Goal: Transaction & Acquisition: Purchase product/service

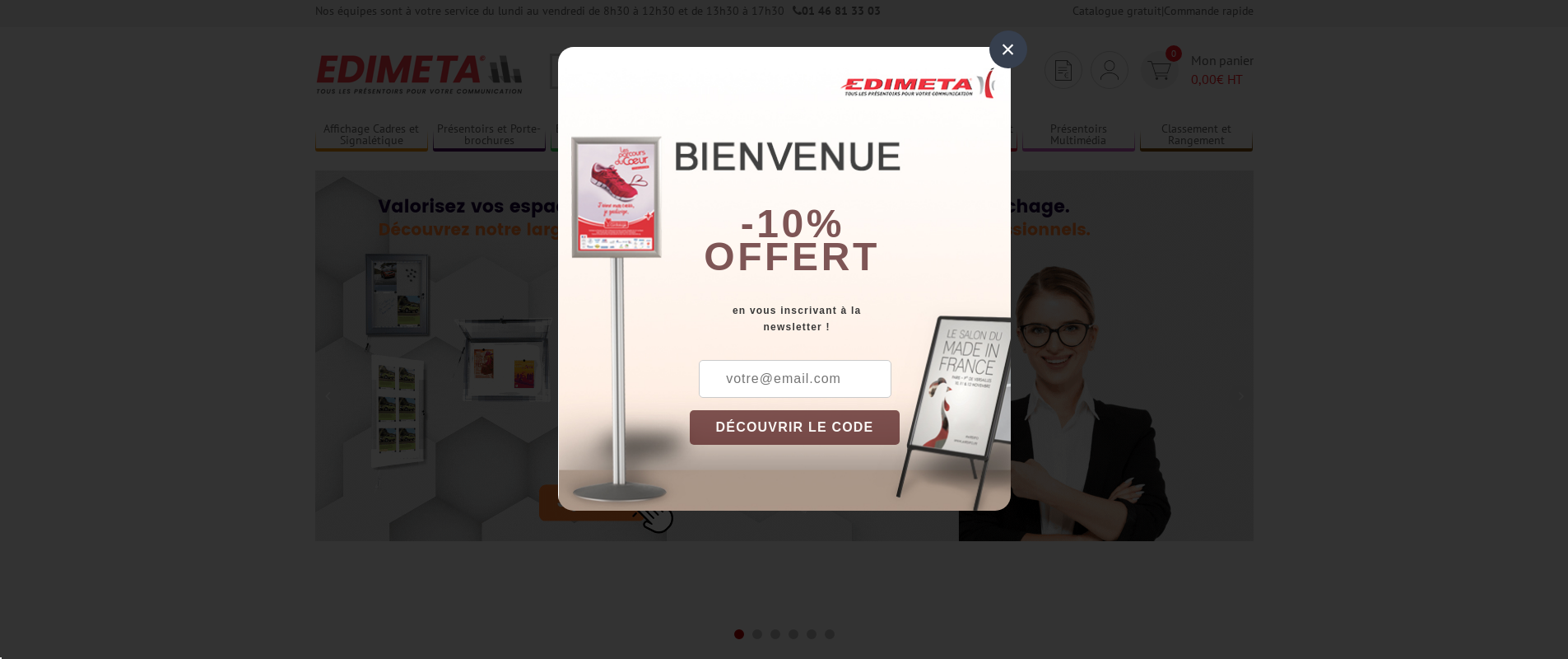
scroll to position [14, 0]
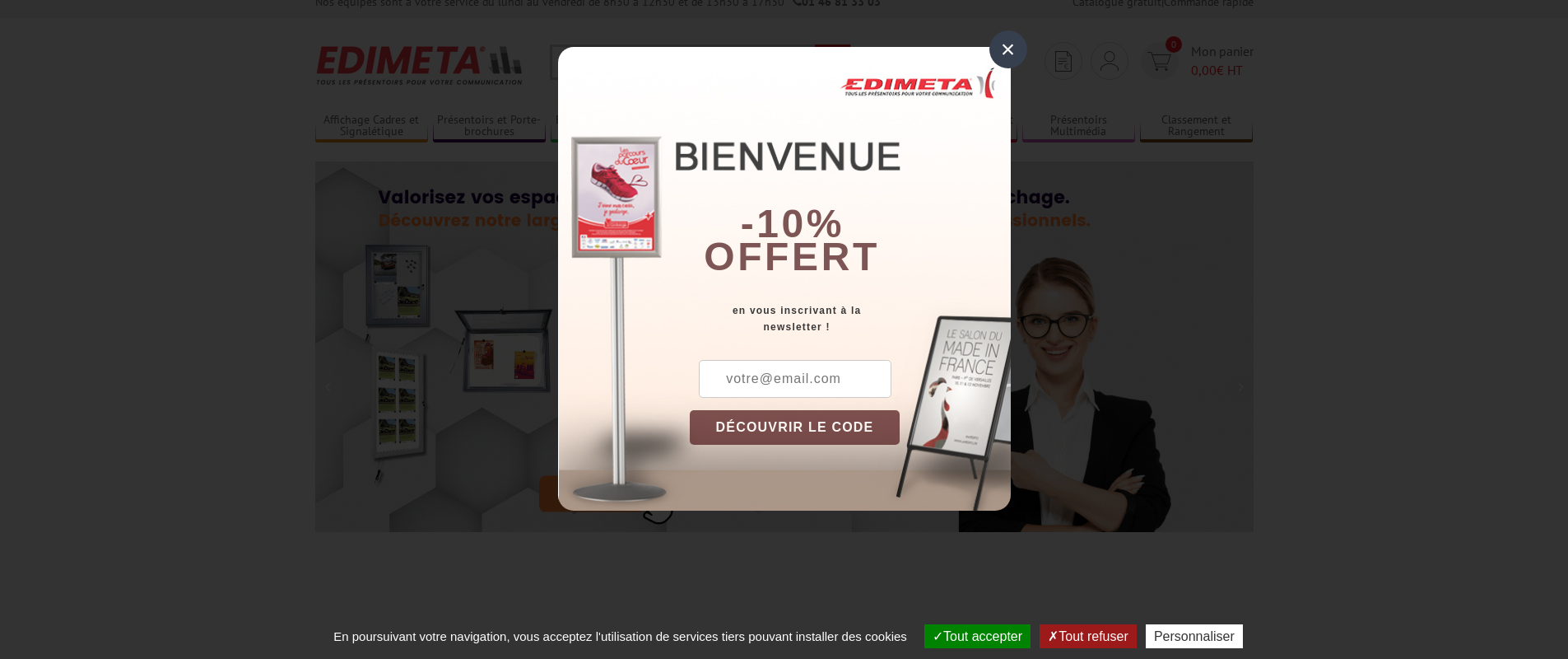
click at [1012, 49] on div "×" at bounding box center [1008, 49] width 38 height 38
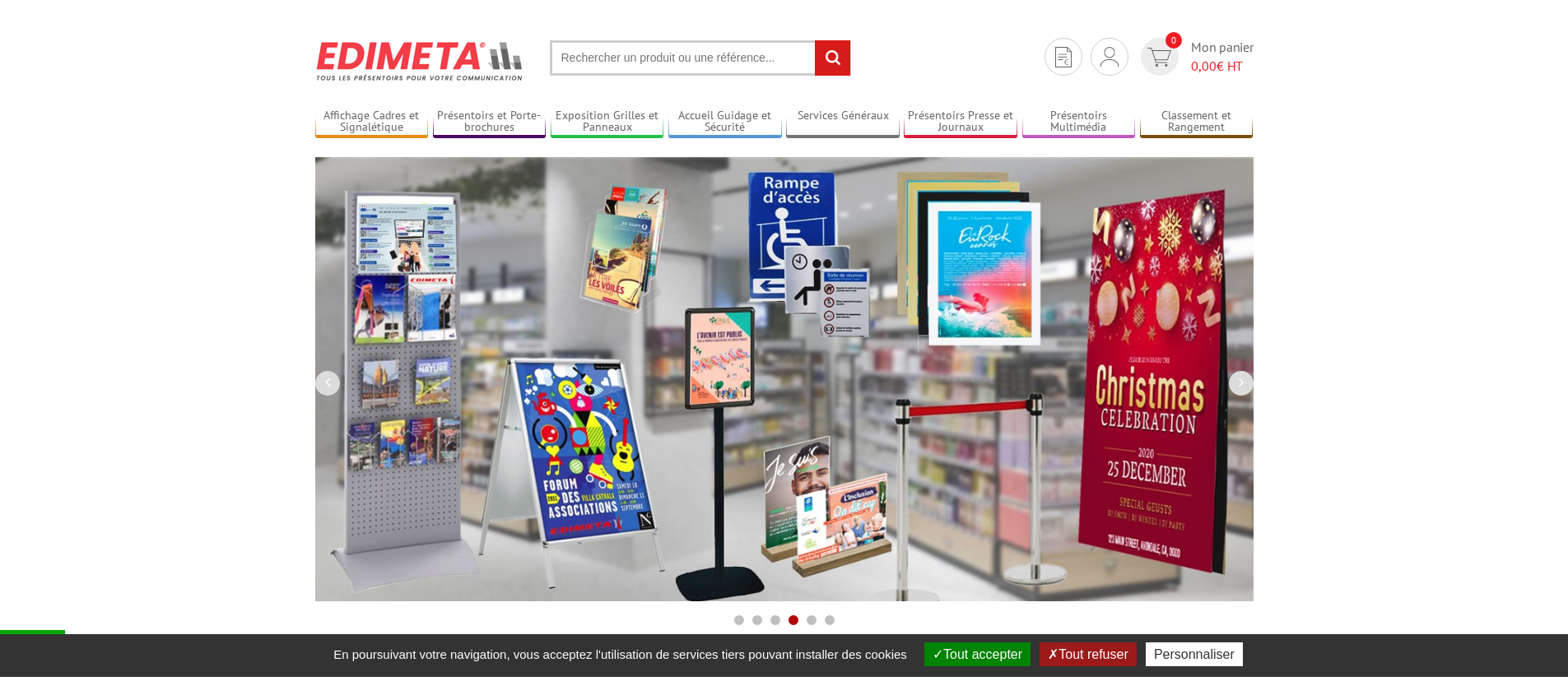
scroll to position [0, 0]
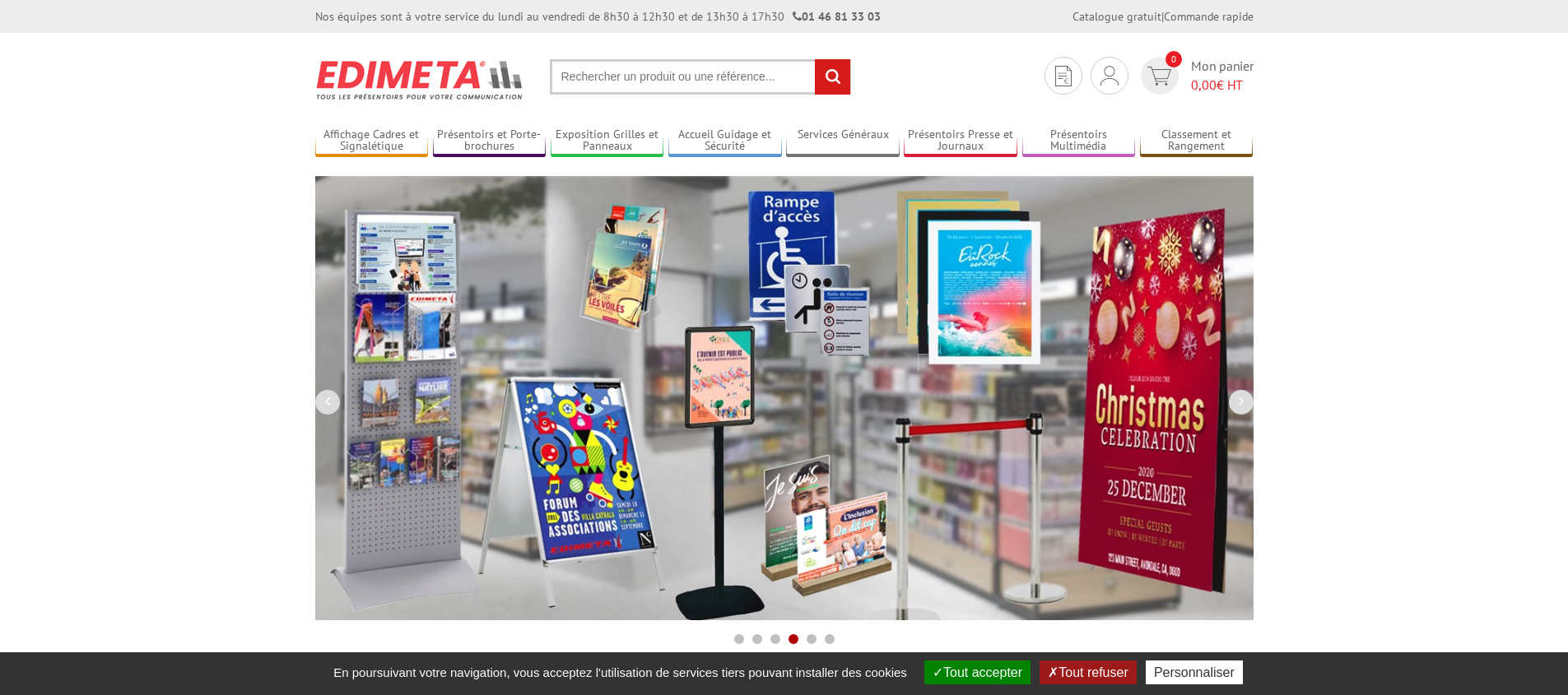
click at [609, 79] on input "text" at bounding box center [700, 76] width 301 height 35
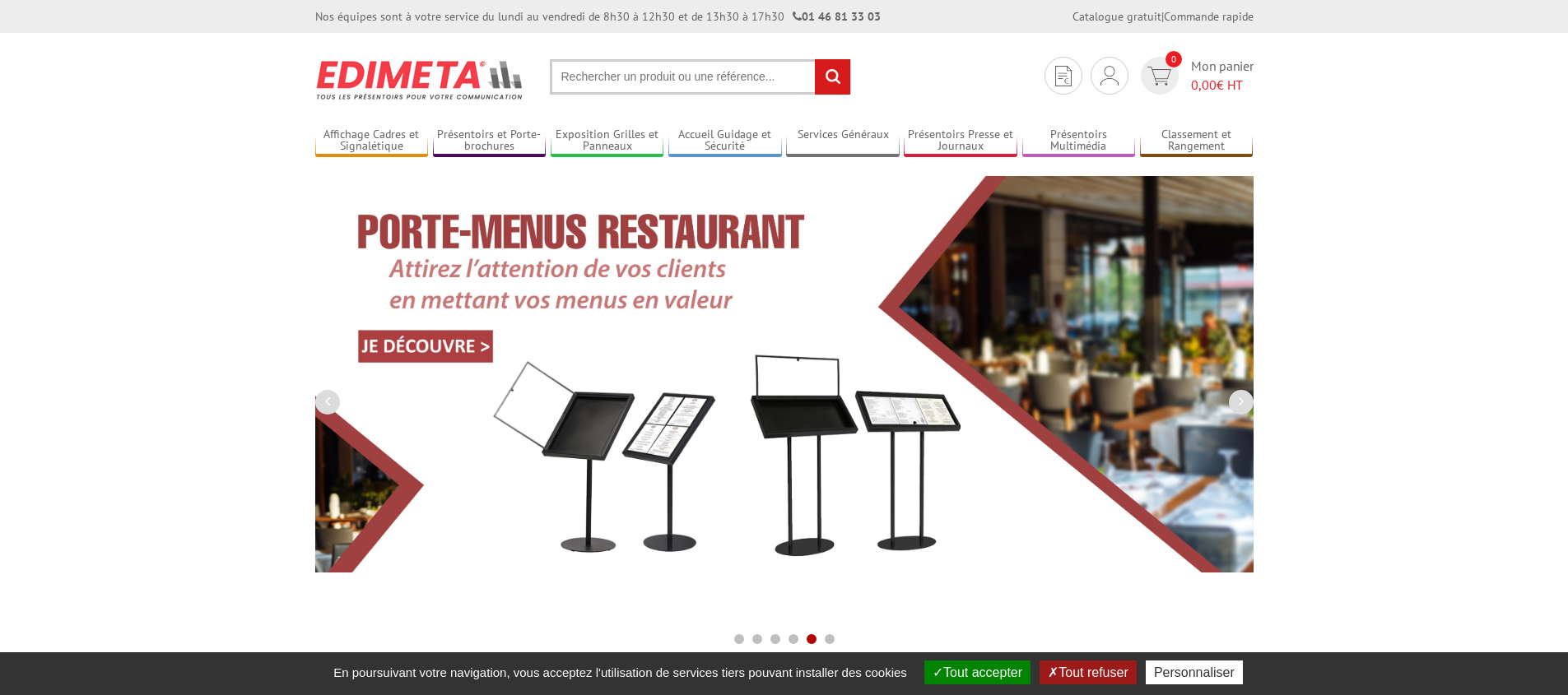
click at [609, 79] on input "text" at bounding box center [700, 76] width 301 height 35
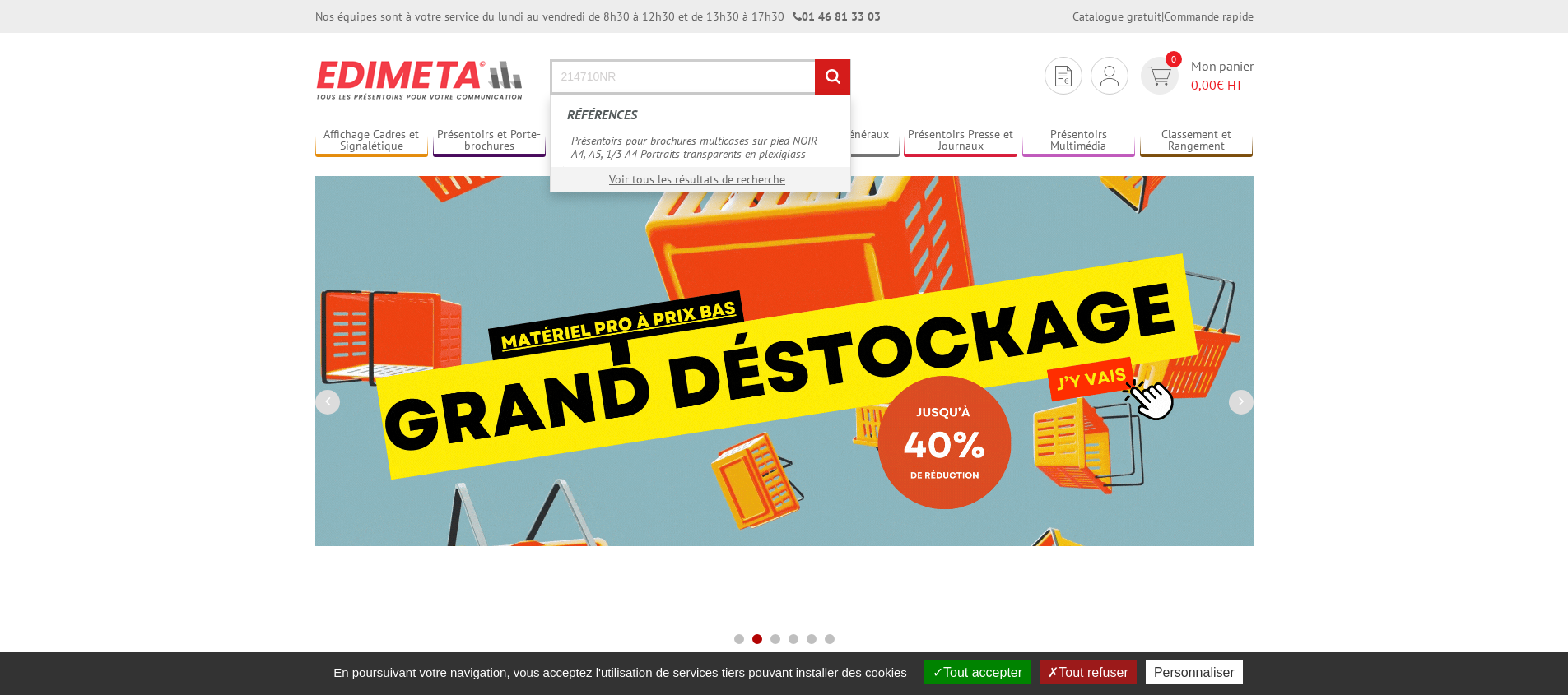
type input "214710NR"
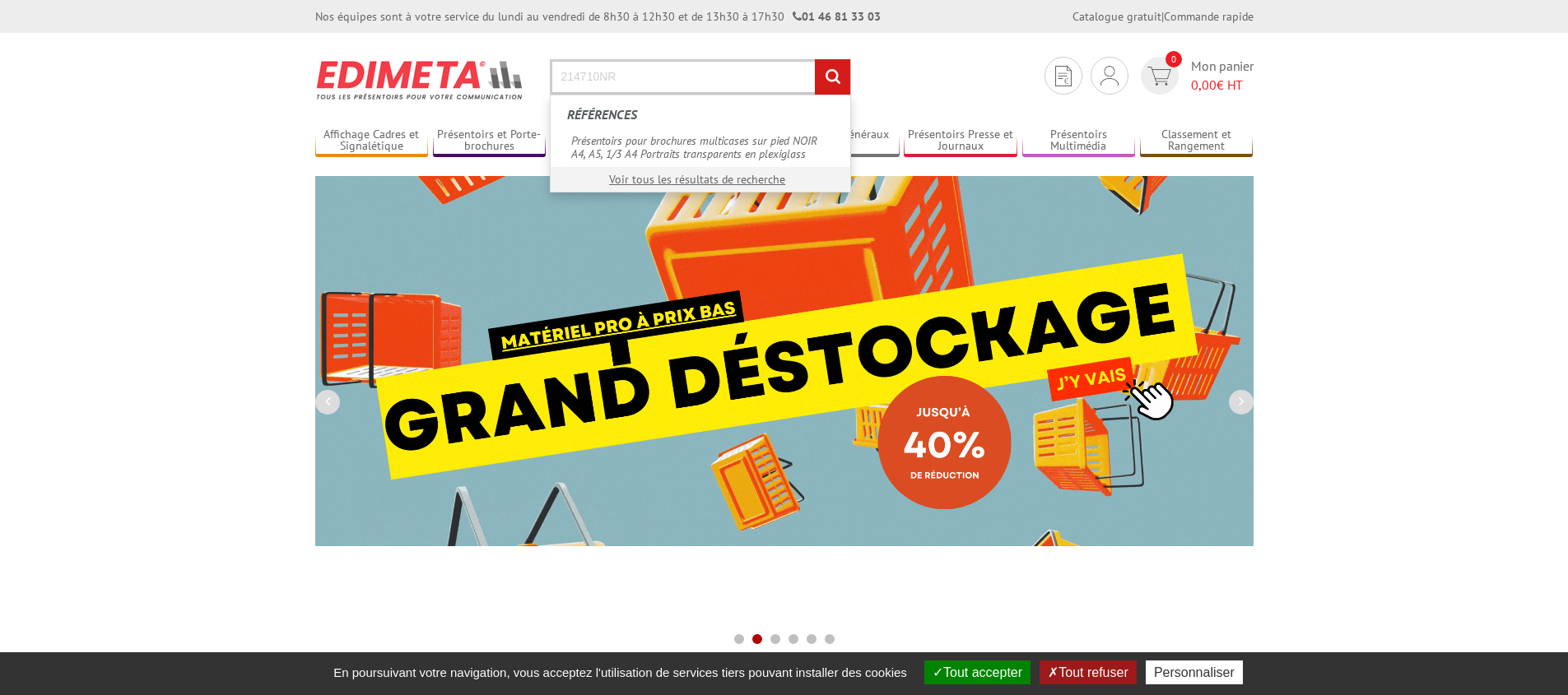
click at [815, 59] on input "rechercher" at bounding box center [832, 76] width 35 height 35
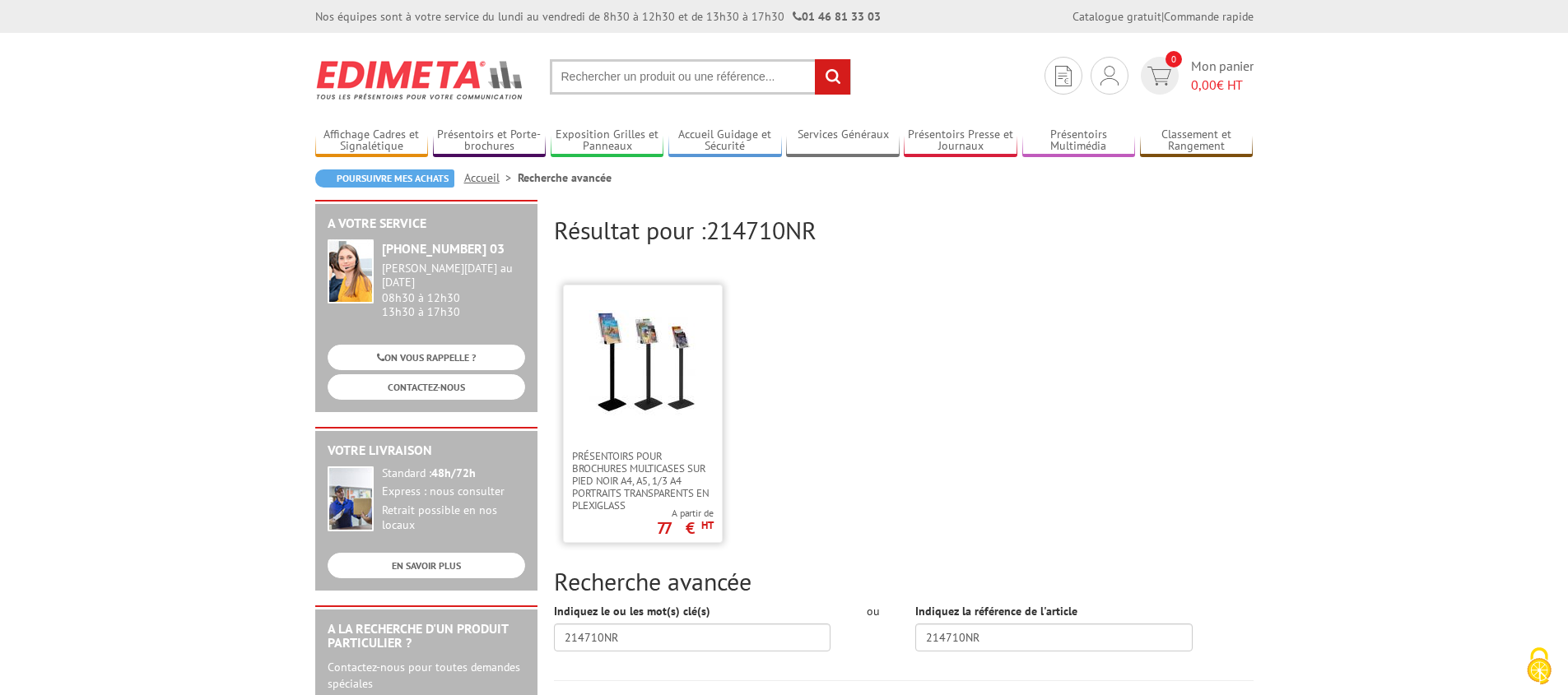
click at [627, 430] on link at bounding box center [642, 367] width 158 height 164
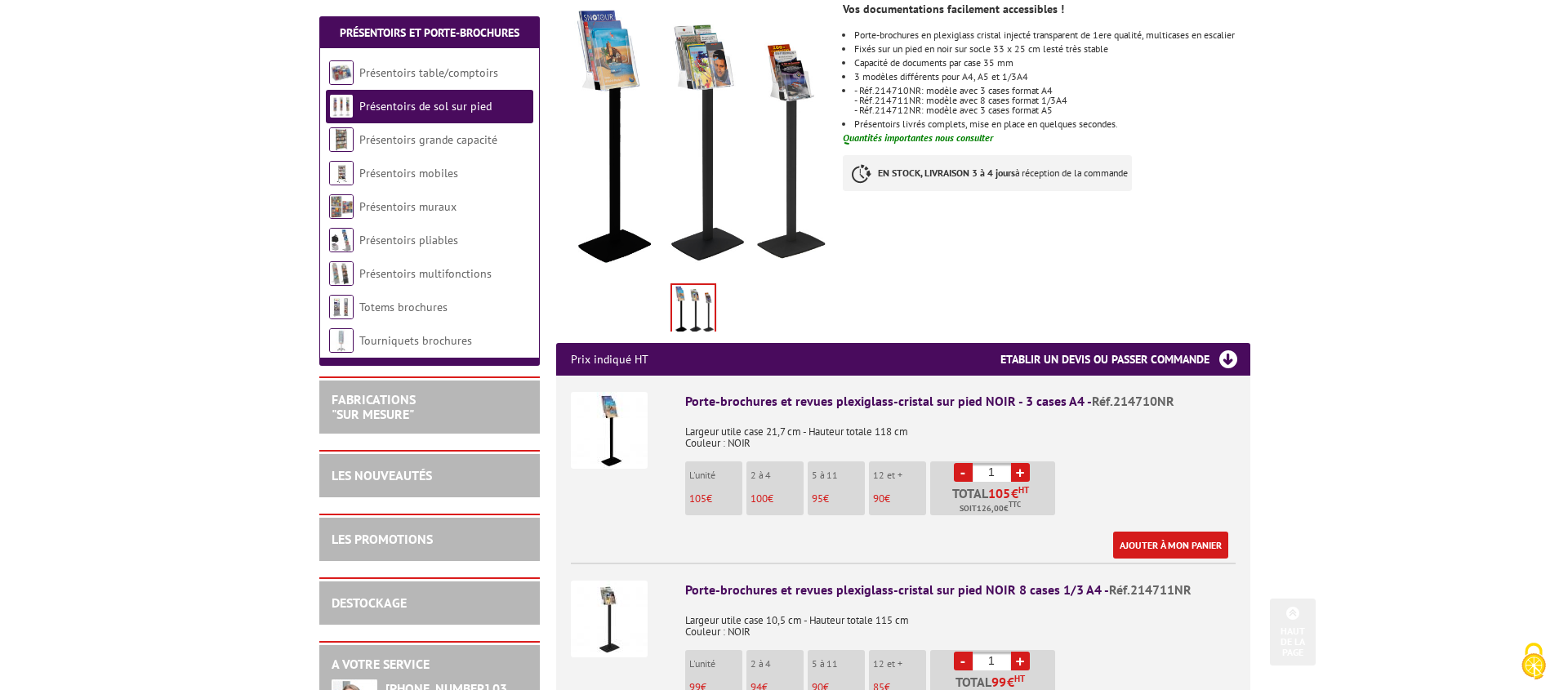
scroll to position [373, 0]
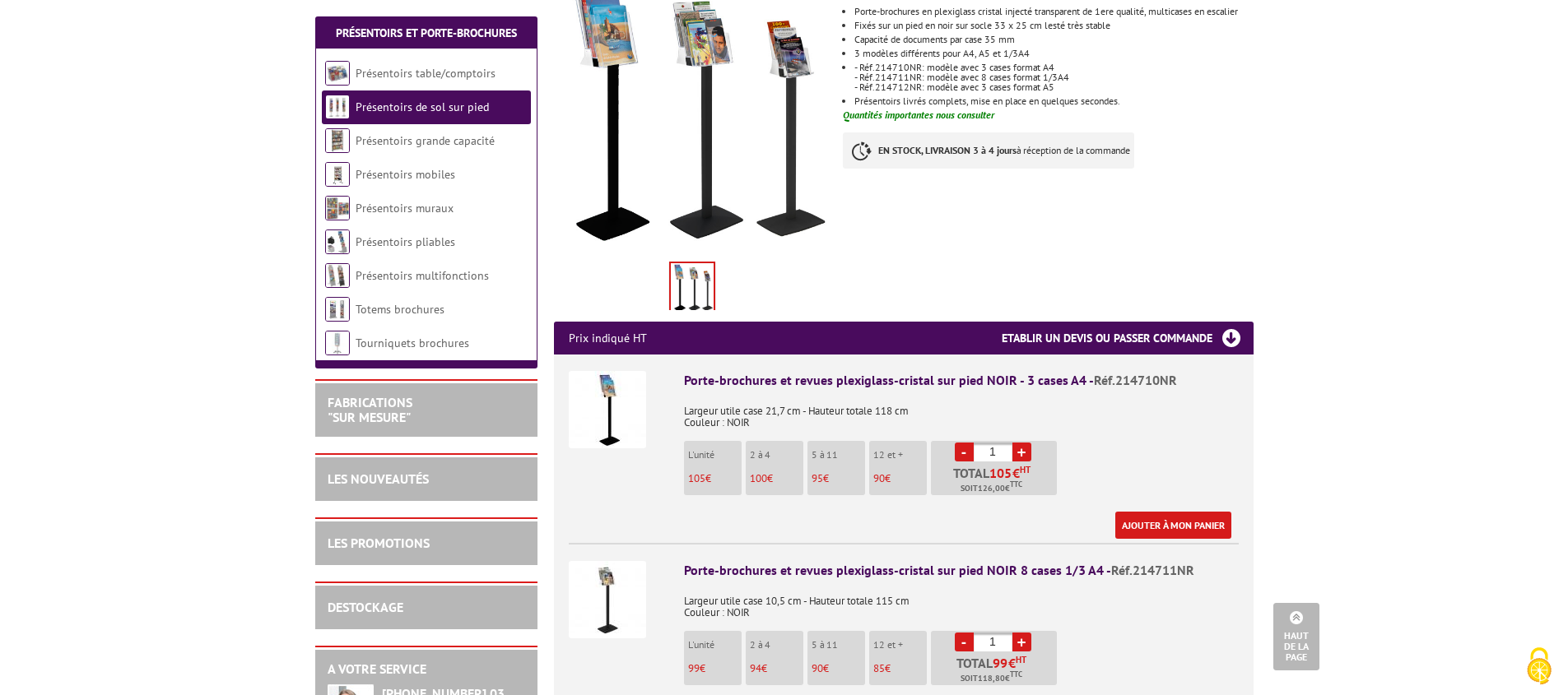
click at [1023, 443] on link "+" at bounding box center [1021, 452] width 19 height 19
type input "2"
click at [1156, 512] on link "Ajouter à mon panier" at bounding box center [1173, 525] width 116 height 27
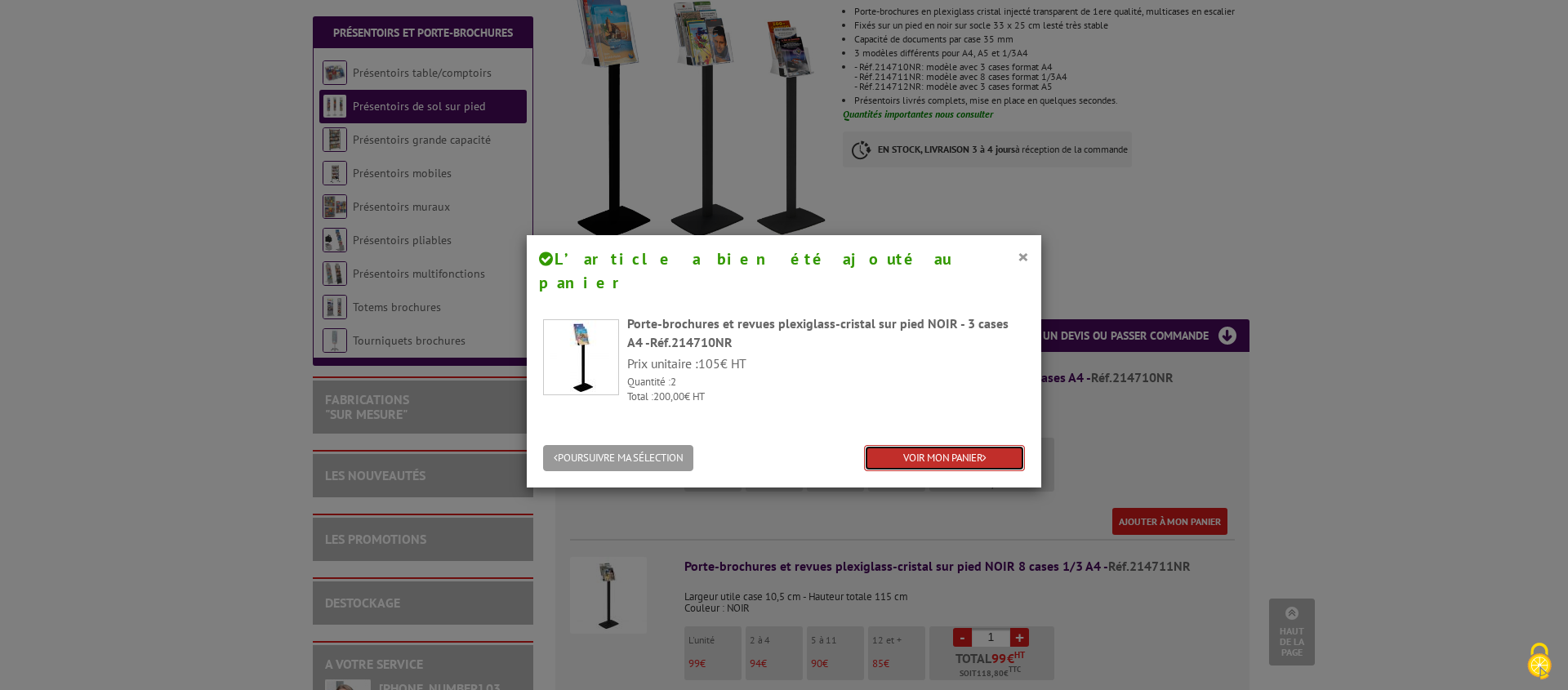
click at [926, 445] on link "VOIR MON PANIER" at bounding box center [945, 458] width 161 height 27
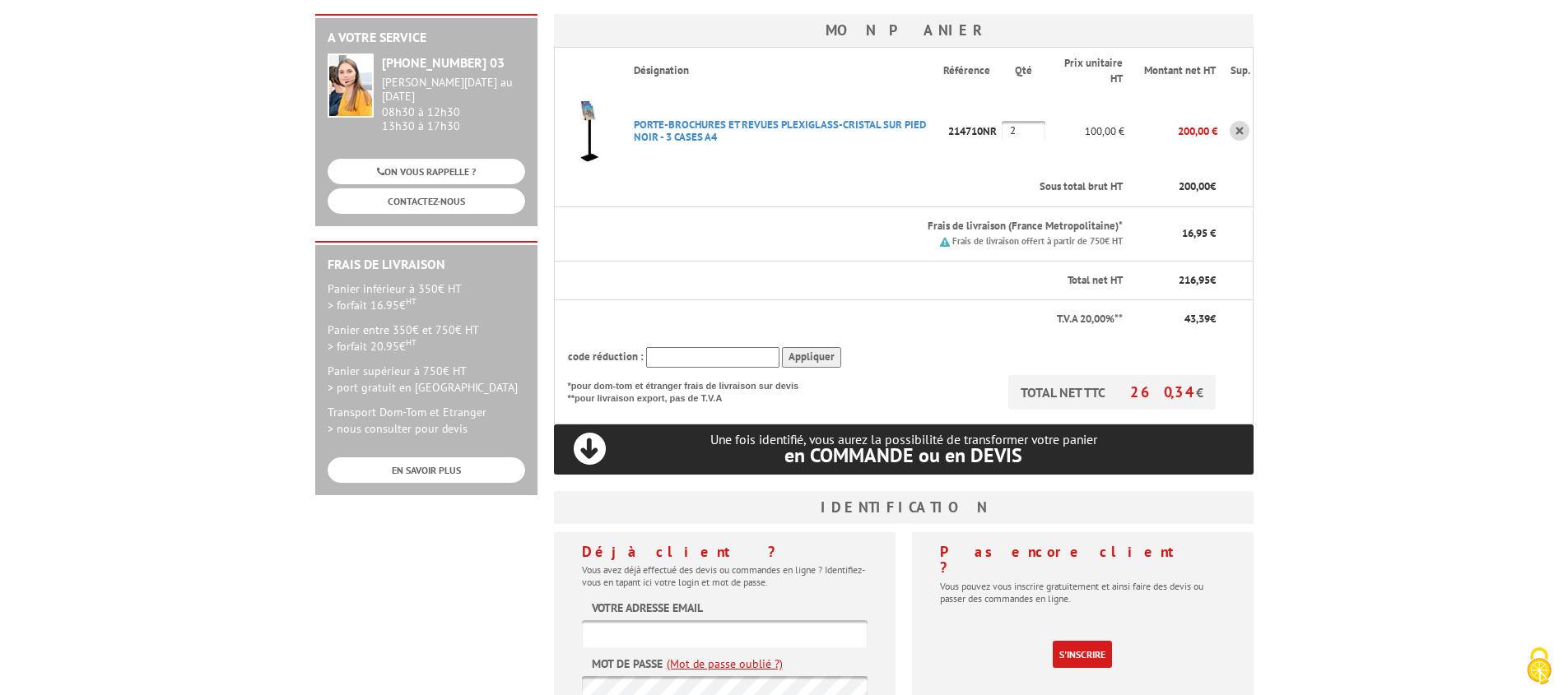
scroll to position [260, 0]
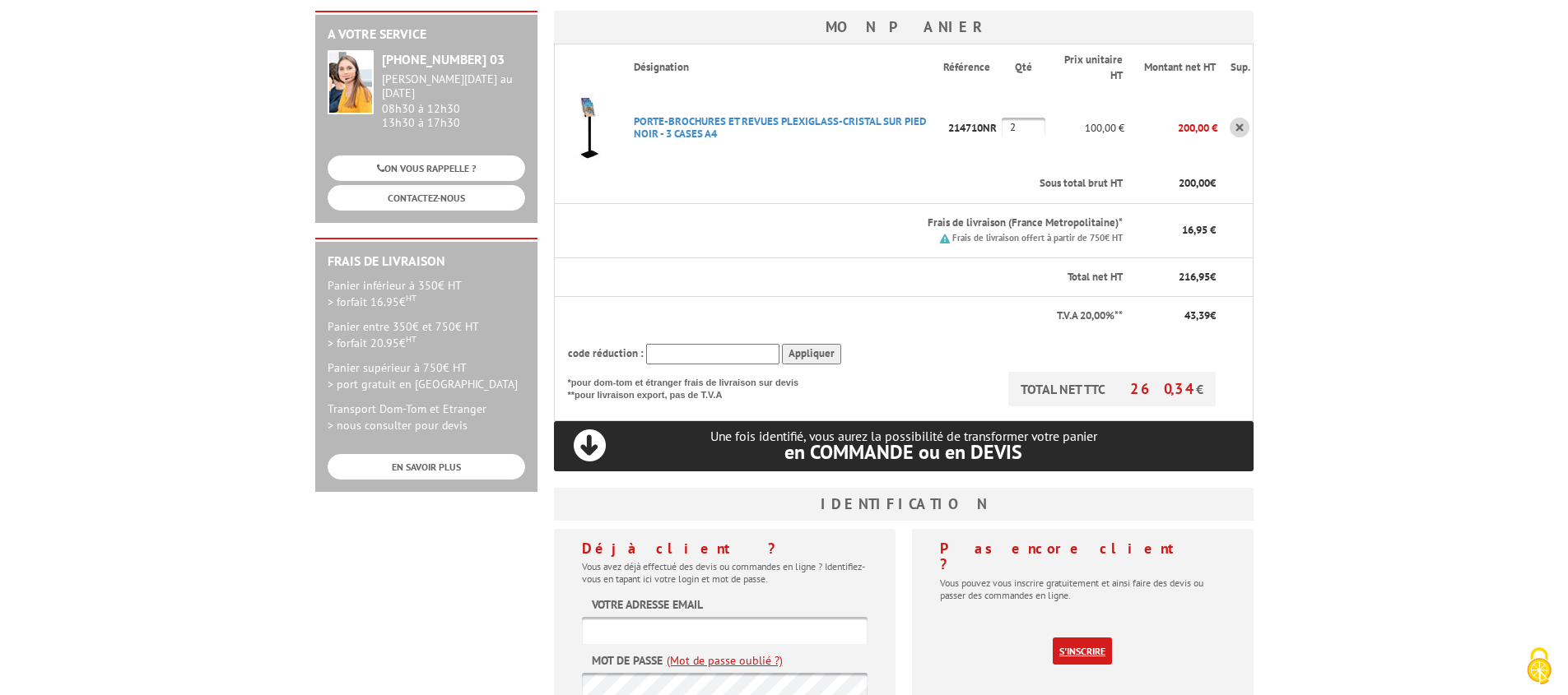
click at [1084, 638] on link "S'inscrire" at bounding box center [1082, 651] width 59 height 27
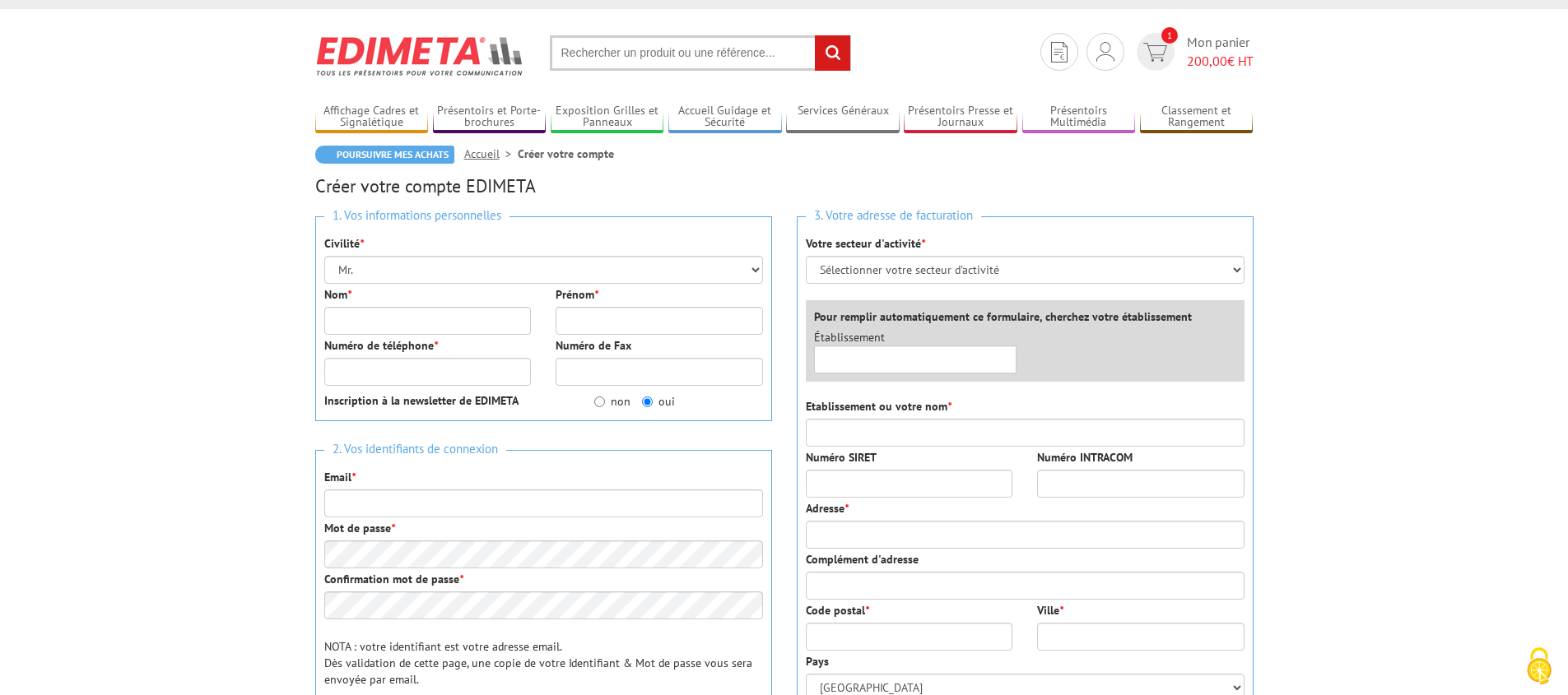
scroll to position [23, 0]
click at [457, 259] on select "Mr. Mme. Mlle." at bounding box center [544, 270] width 439 height 28
select select "Mme."
click at [369, 314] on input "Nom *" at bounding box center [428, 321] width 208 height 28
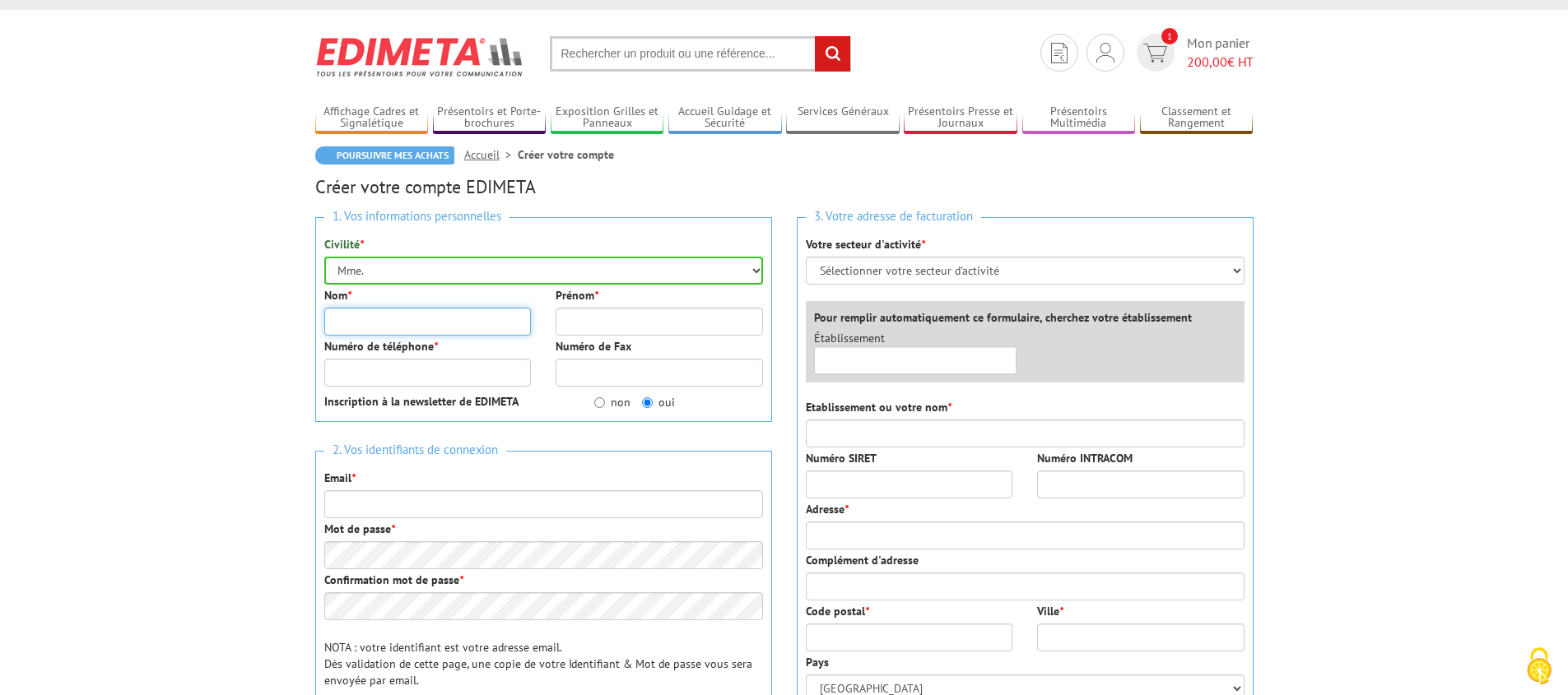
type input "SCHWEITZER"
type input "Christophe"
type input "0681776959"
type input "christophe.schweitzer57@gmail.com"
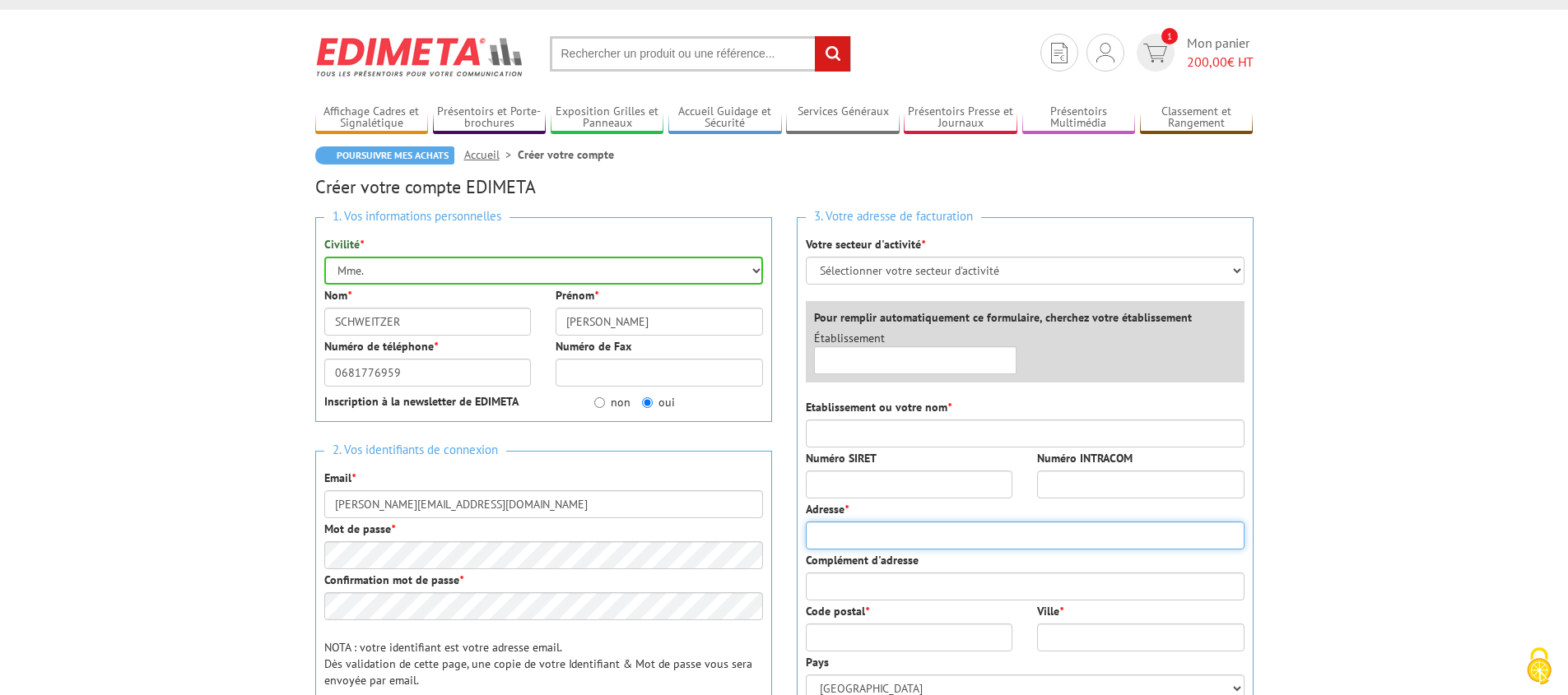
type input "19 Rue Pasteur"
type input "57910"
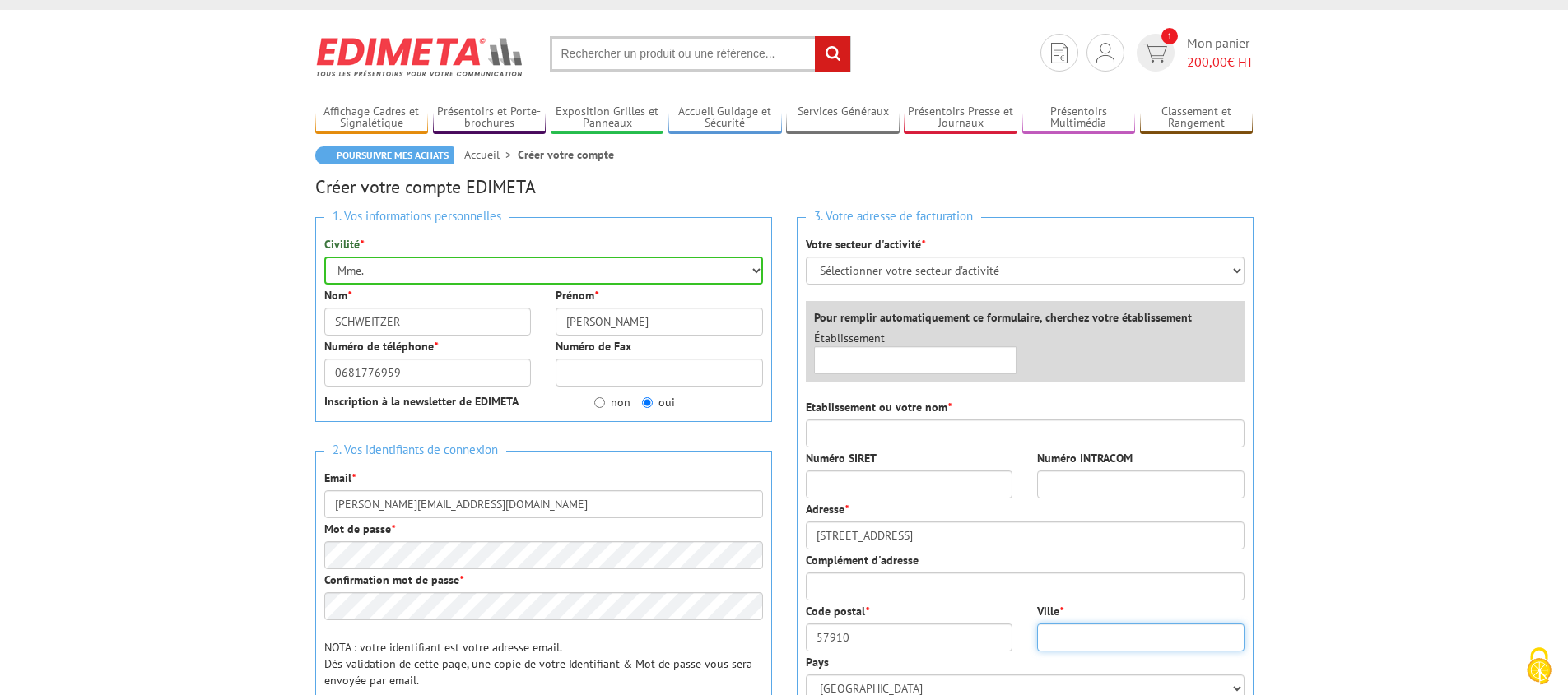
type input "HAMBACH"
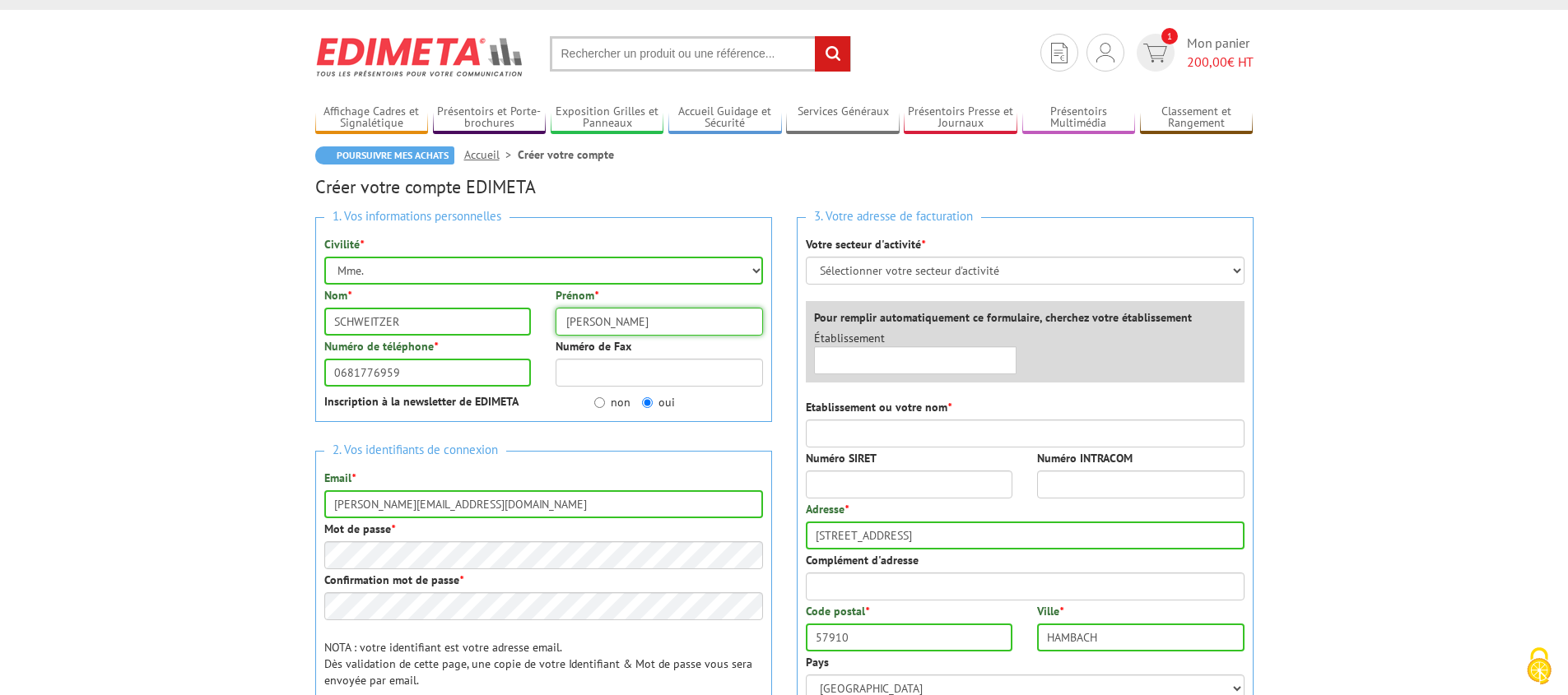
click at [621, 327] on input "Christophe" at bounding box center [659, 321] width 208 height 28
type input "C"
type input "Mireille"
click at [385, 505] on input "christophe.schweitzer57@gmail.com" at bounding box center [544, 504] width 439 height 28
type input "christophe.schweitzer57@gmail.com"
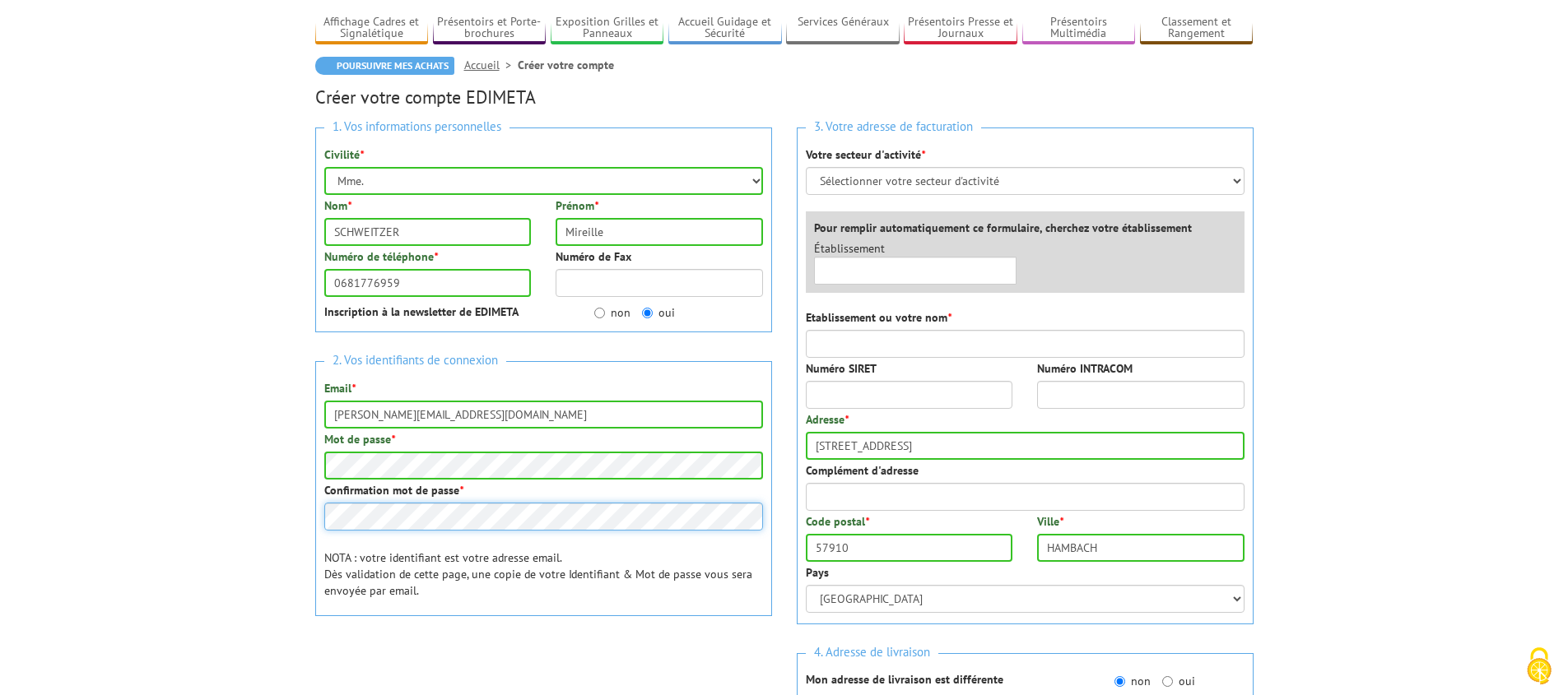
scroll to position [122, 0]
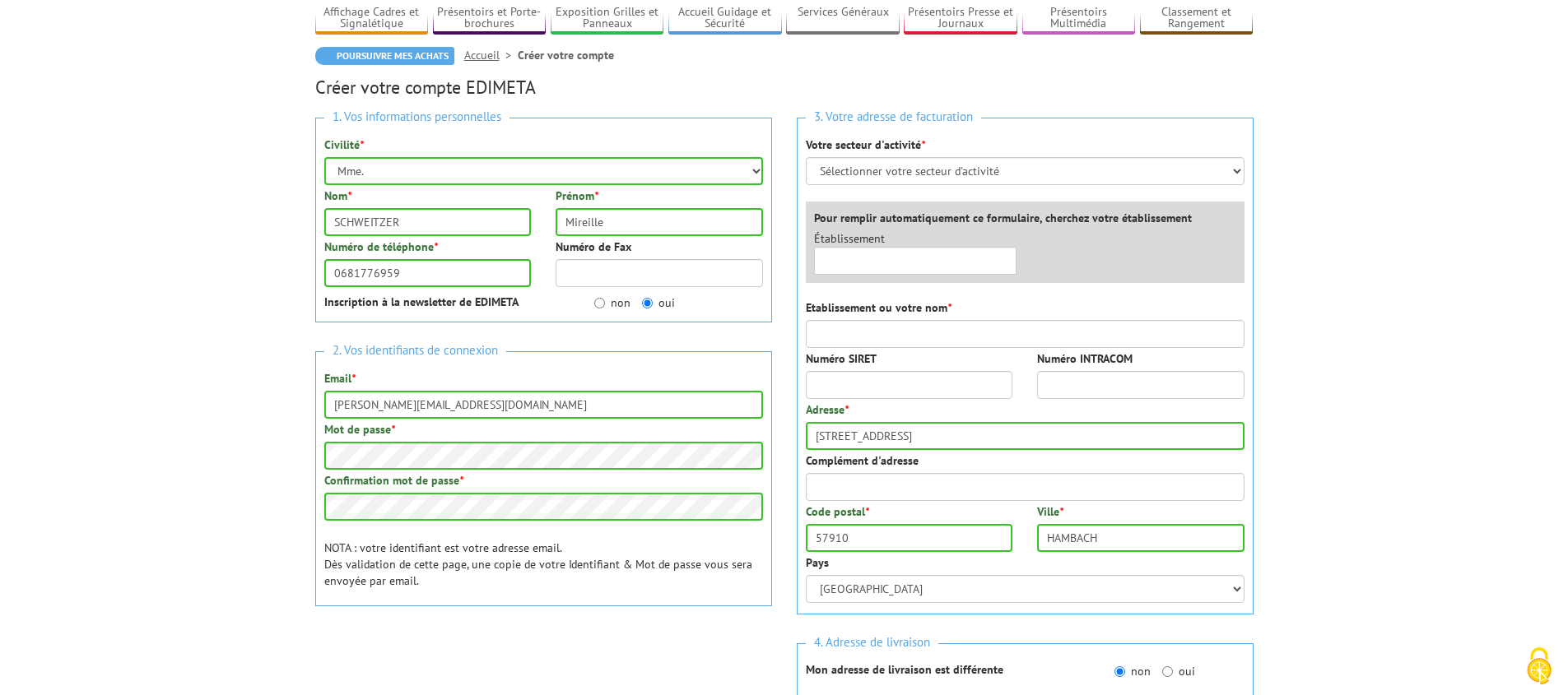
click at [589, 618] on div "1. Vos informations personnelles Civilité * Mr. Mme. Mlle. Nom * SCHWEITZER Pré…" at bounding box center [544, 403] width 482 height 596
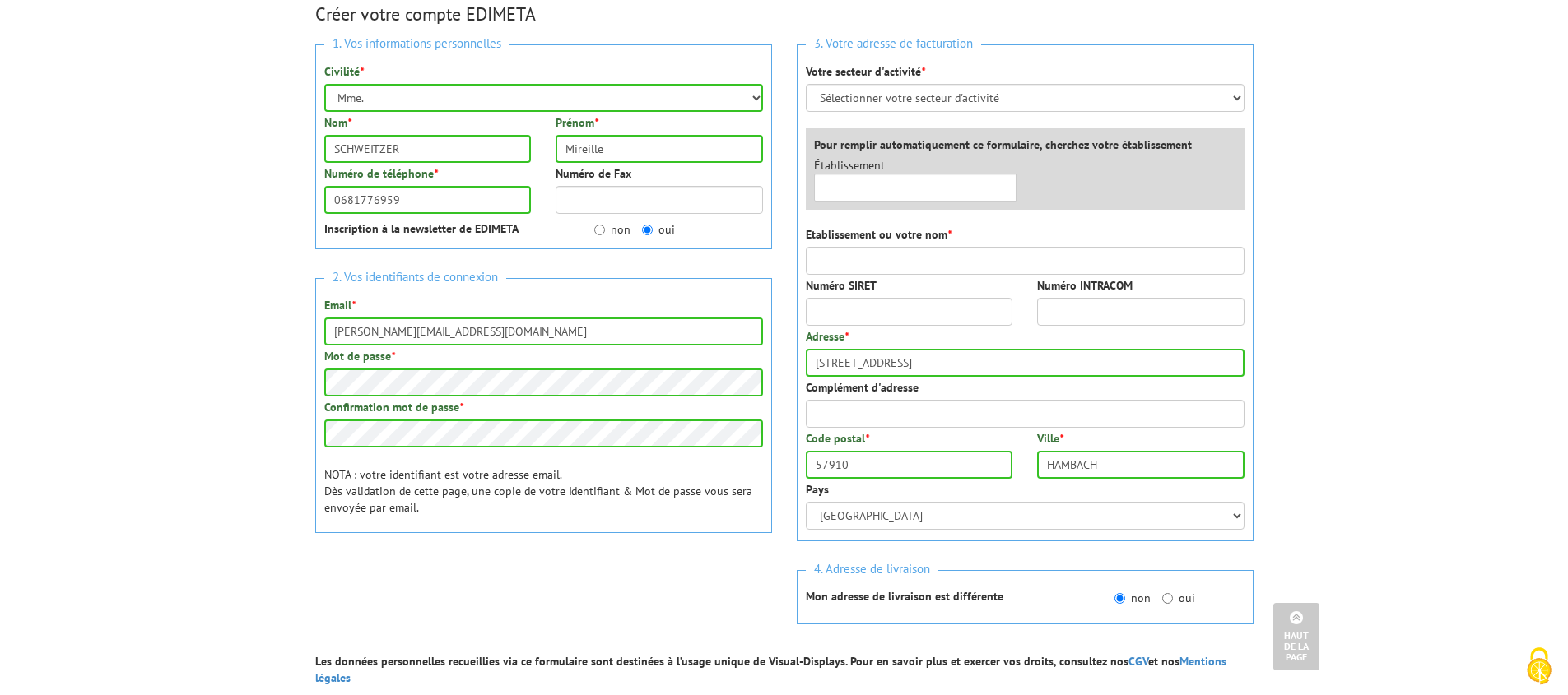
scroll to position [126, 0]
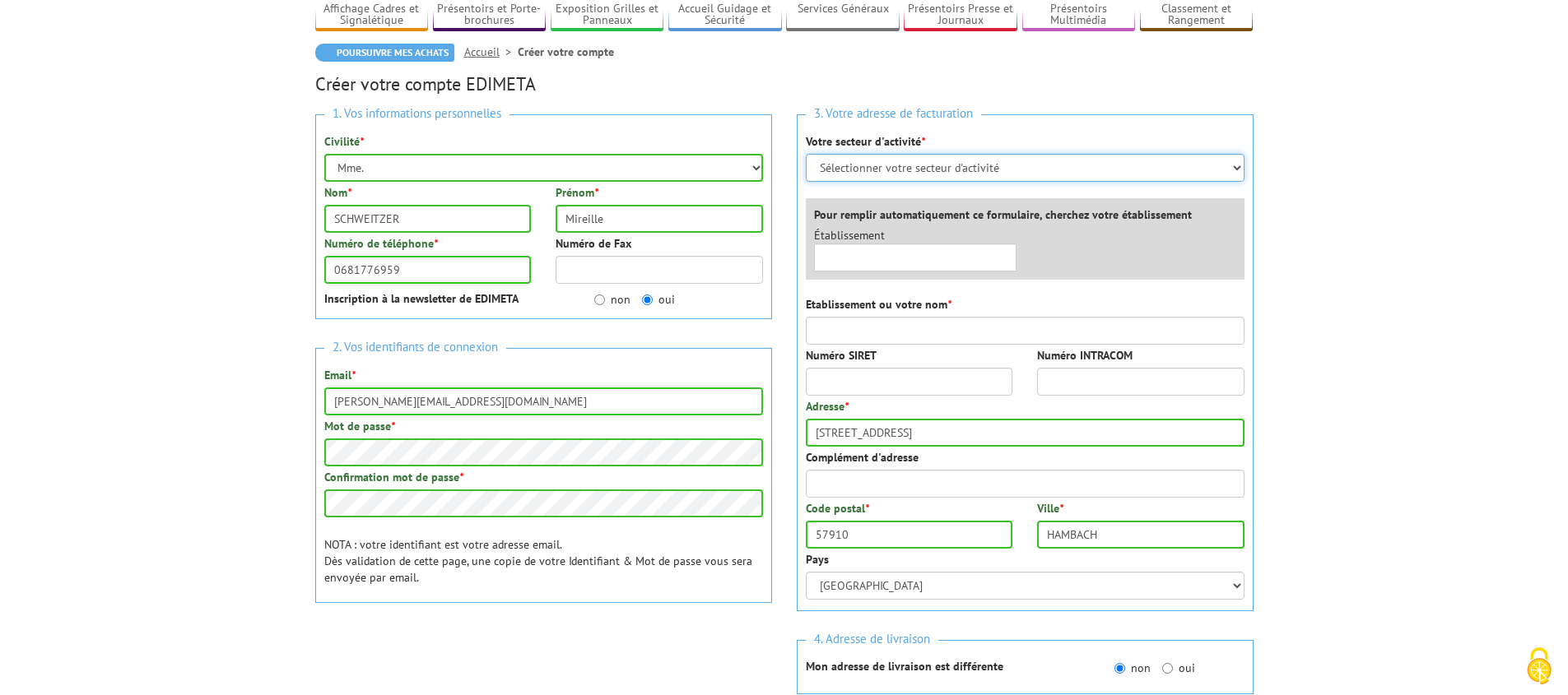
click at [1238, 168] on select "Sélectionner votre secteur d'activité Administrations et collectivités Magasins…" at bounding box center [1025, 167] width 439 height 28
select select "878"
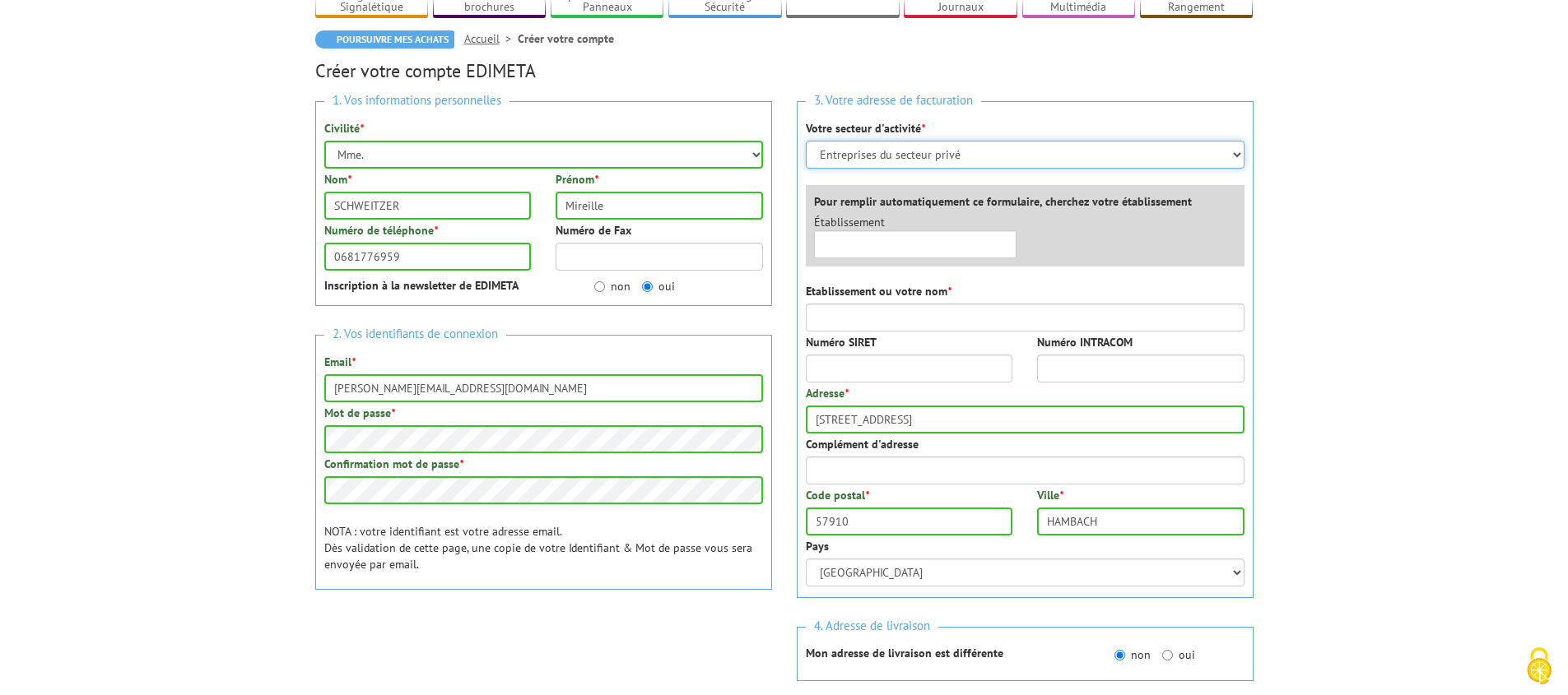
scroll to position [152, 0]
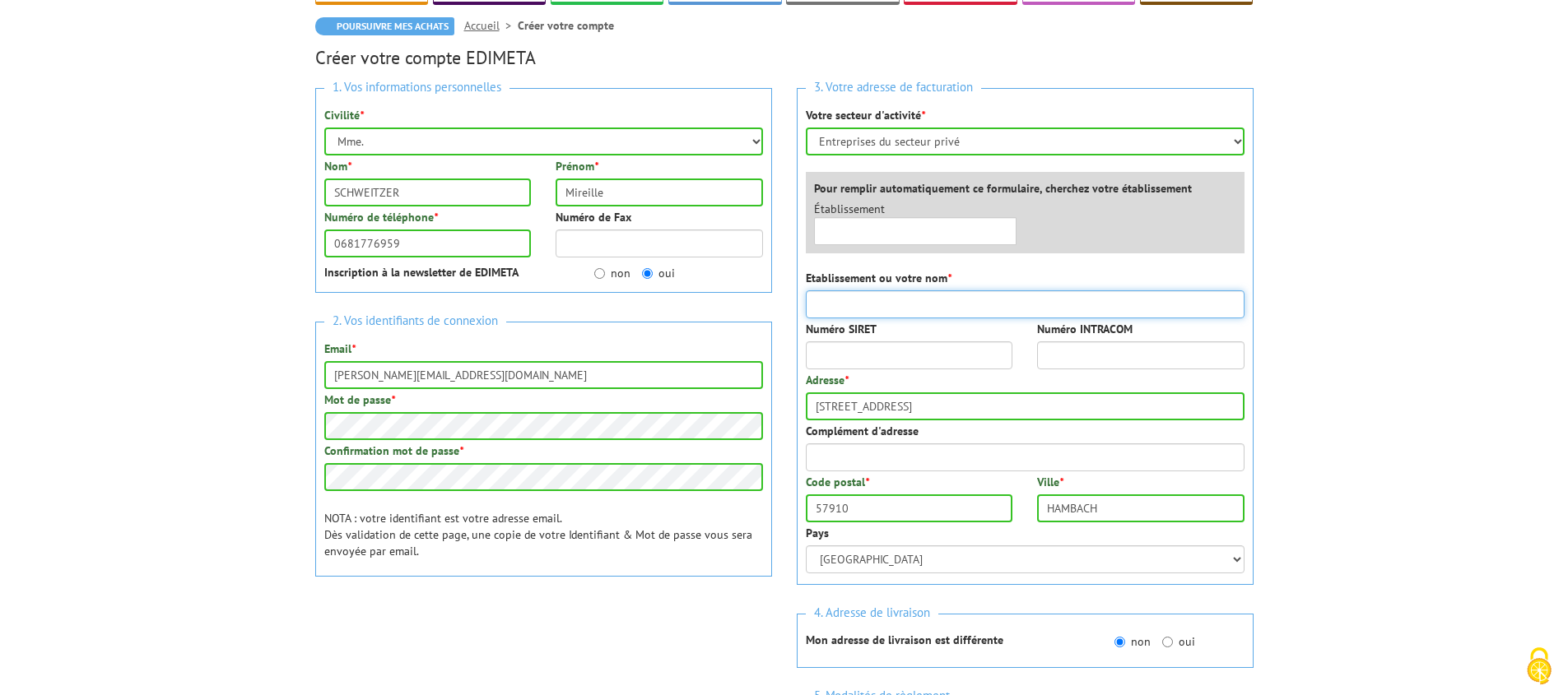
click at [879, 306] on input "Etablissement ou votre nom *" at bounding box center [1025, 304] width 439 height 28
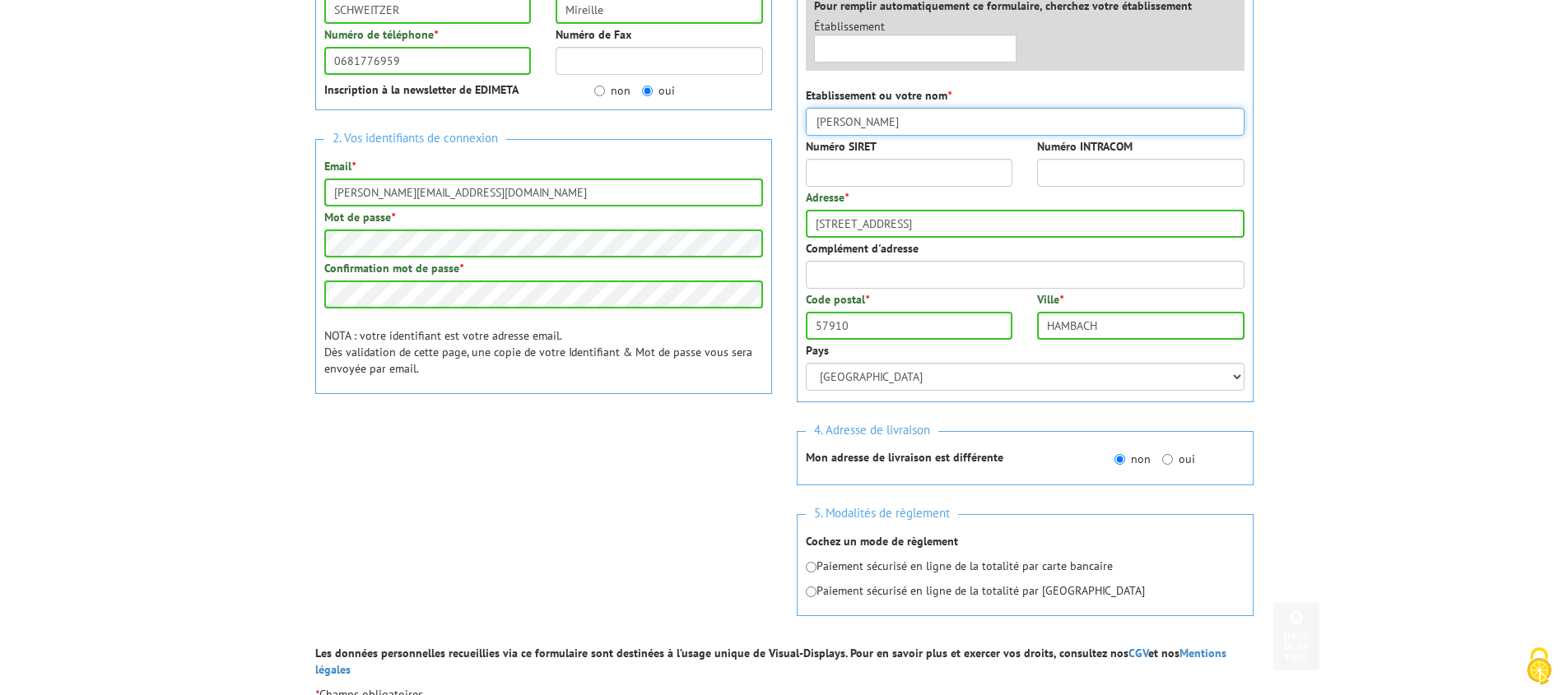
scroll to position [347, 0]
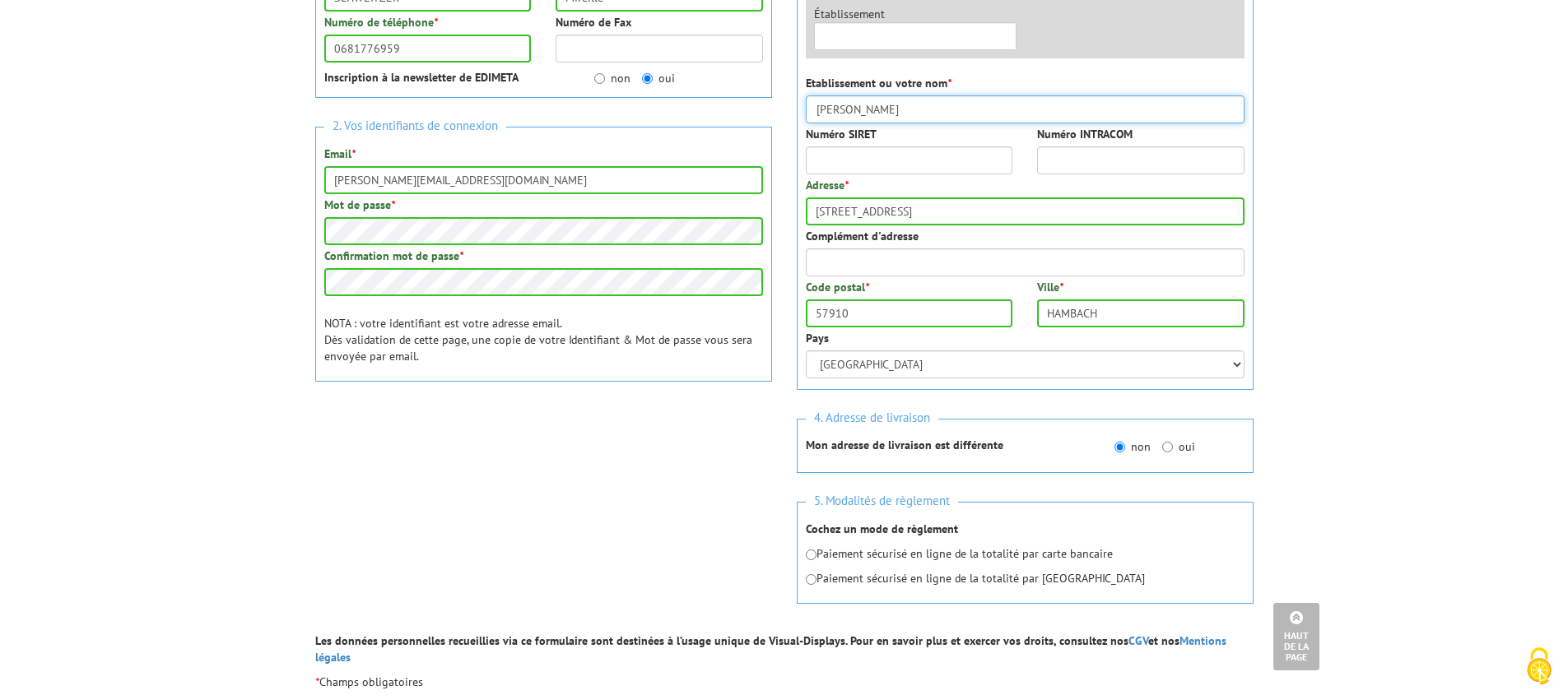
type input "schweitzer Mireille"
click at [811, 556] on input "radio" at bounding box center [811, 555] width 11 height 11
radio input "true"
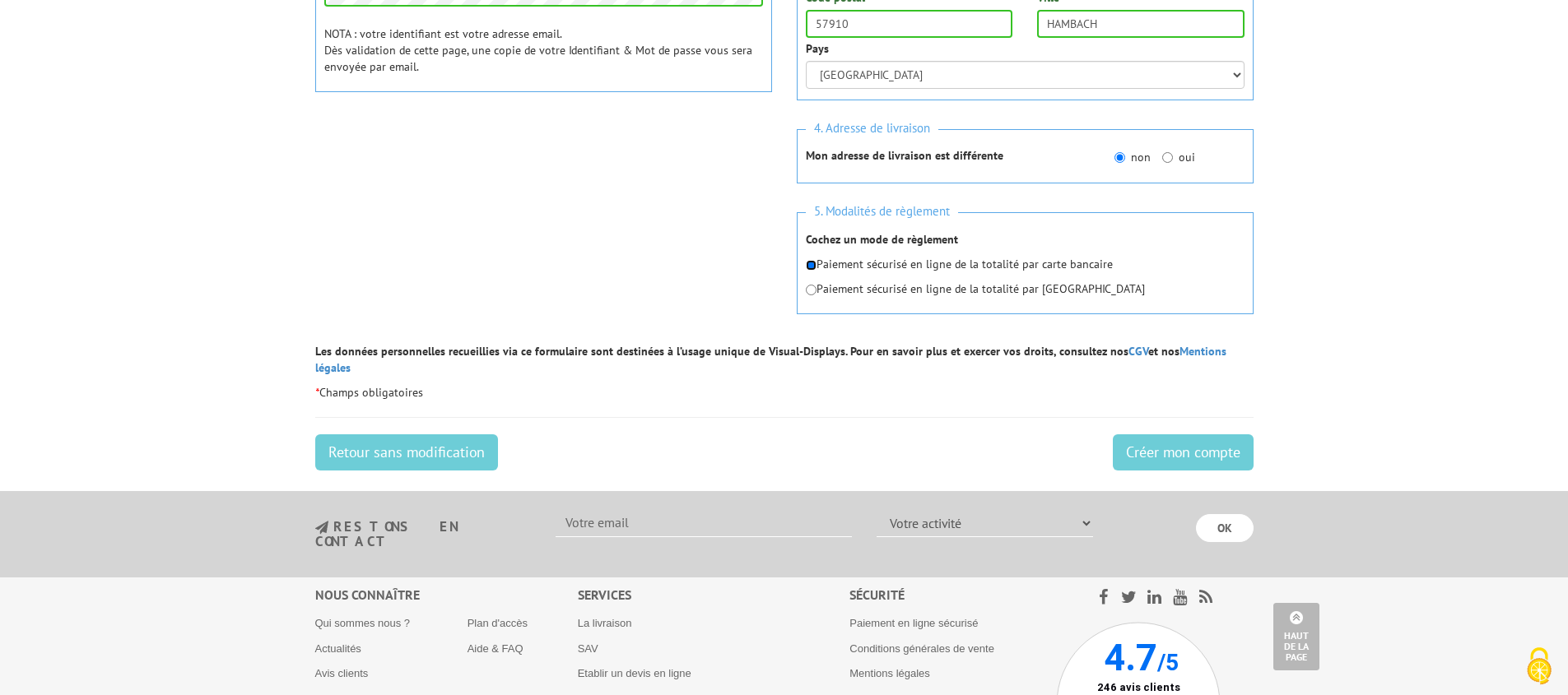
scroll to position [640, 0]
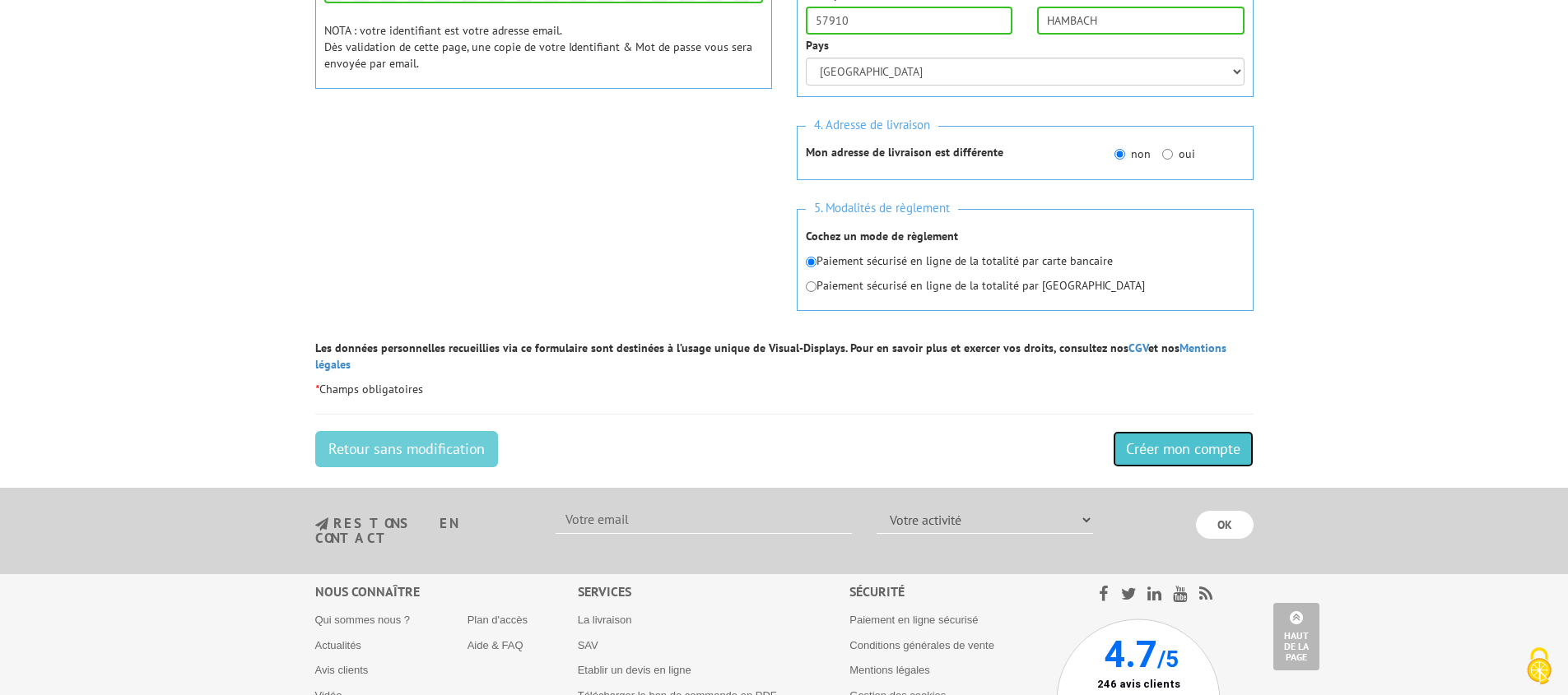
click at [1189, 438] on input "Créer mon compte" at bounding box center [1183, 449] width 141 height 36
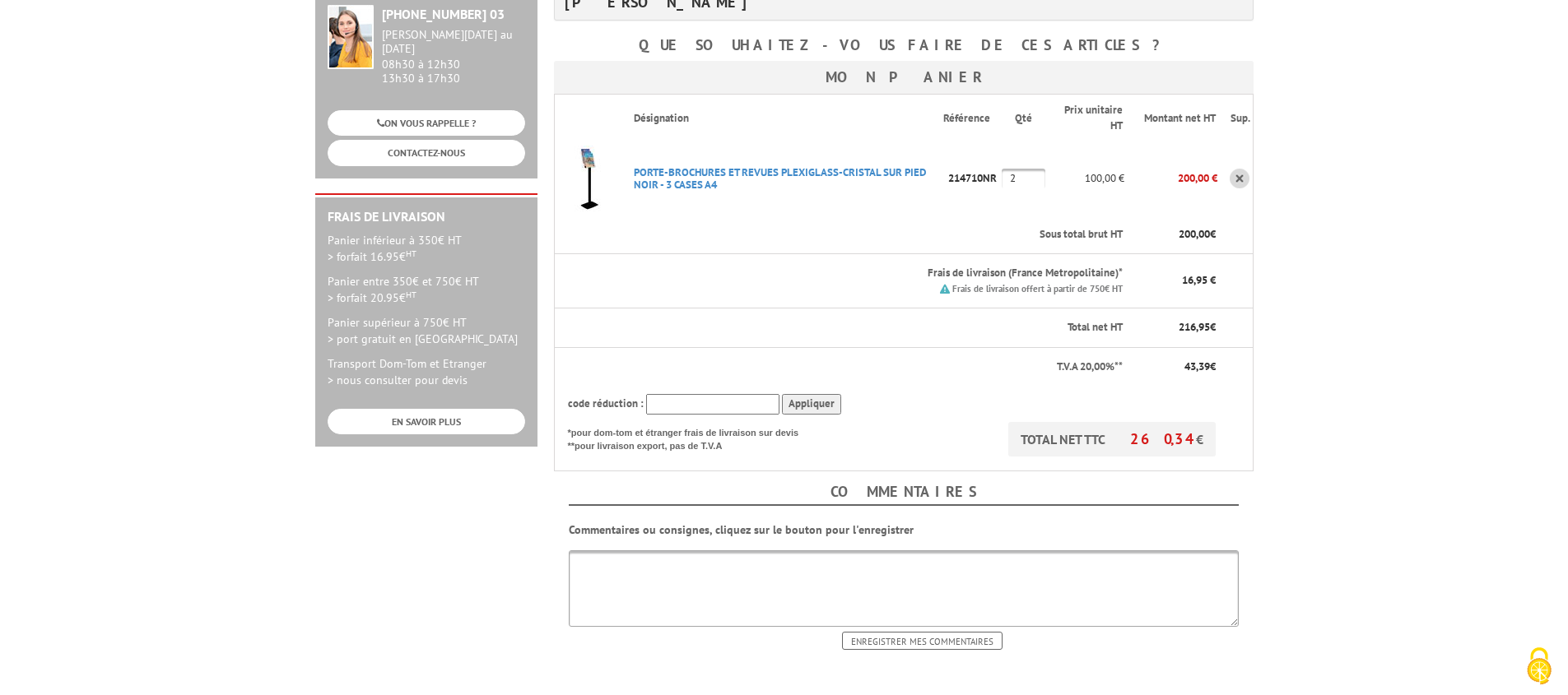
scroll to position [538, 0]
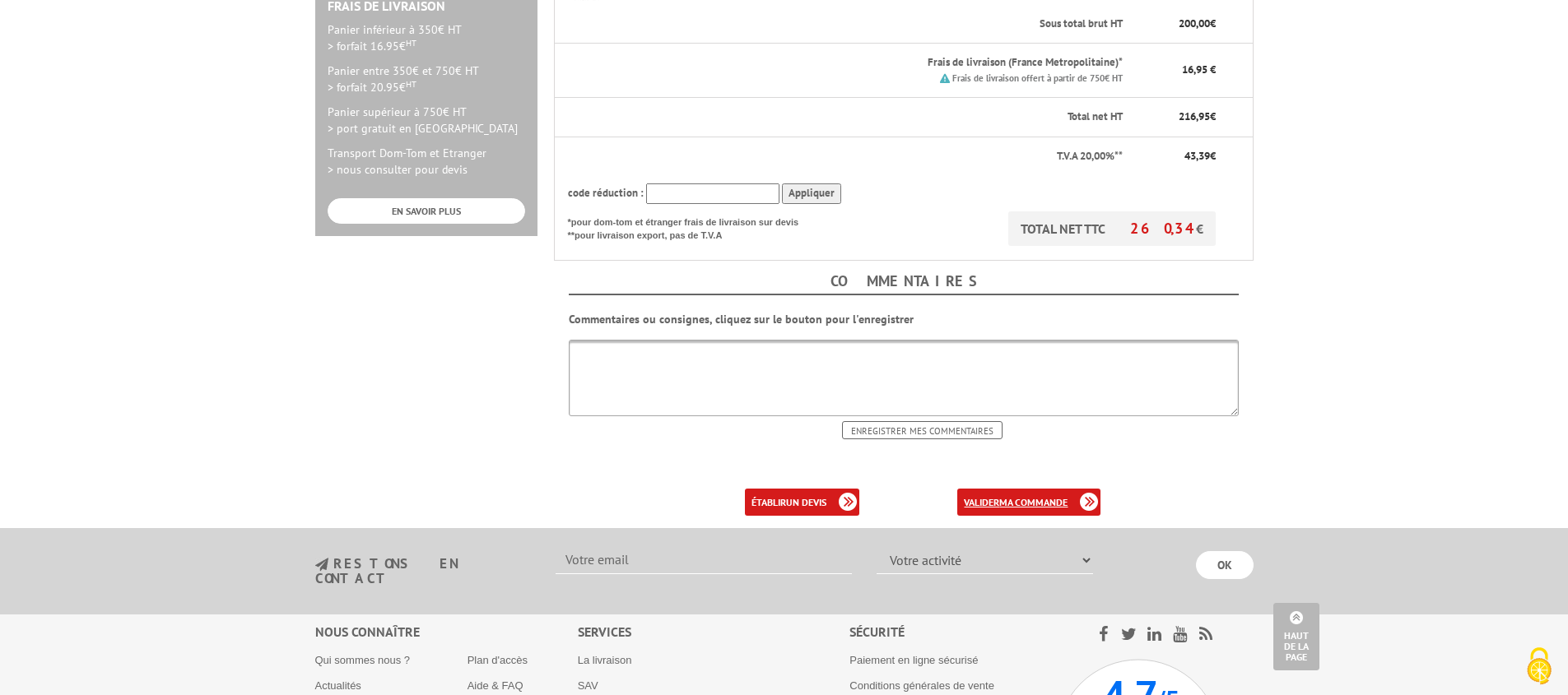
click at [1013, 496] on b "ma commande" at bounding box center [1033, 502] width 68 height 13
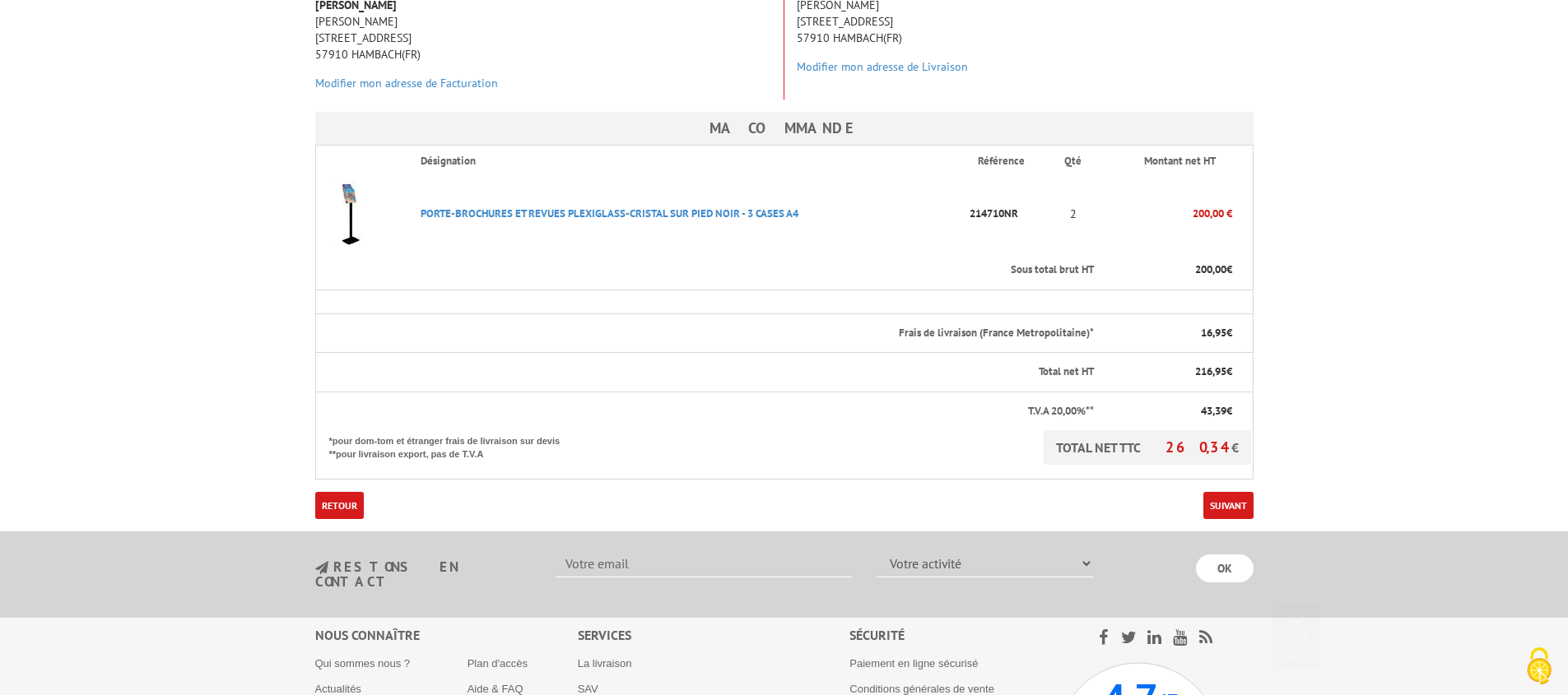
scroll to position [338, 0]
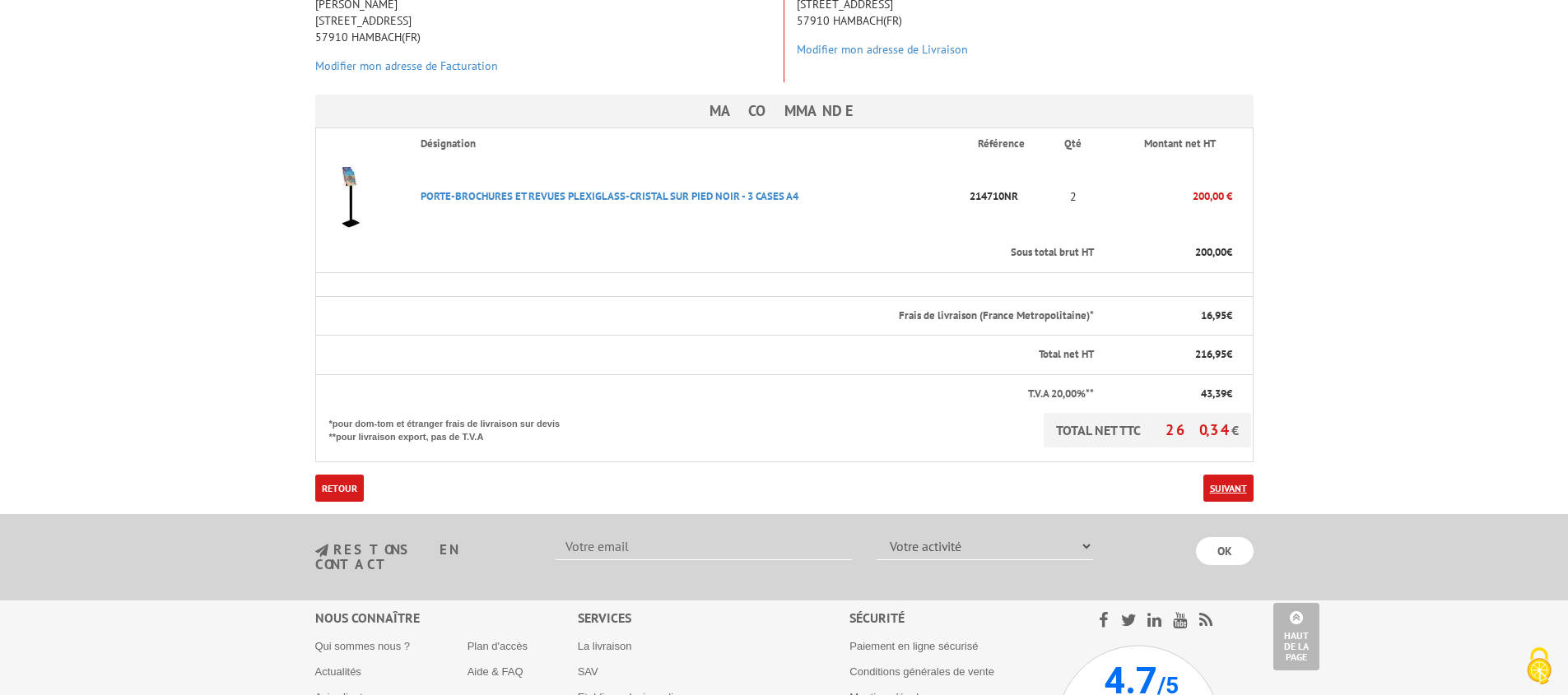
click at [1219, 474] on link "Suivant" at bounding box center [1228, 488] width 50 height 27
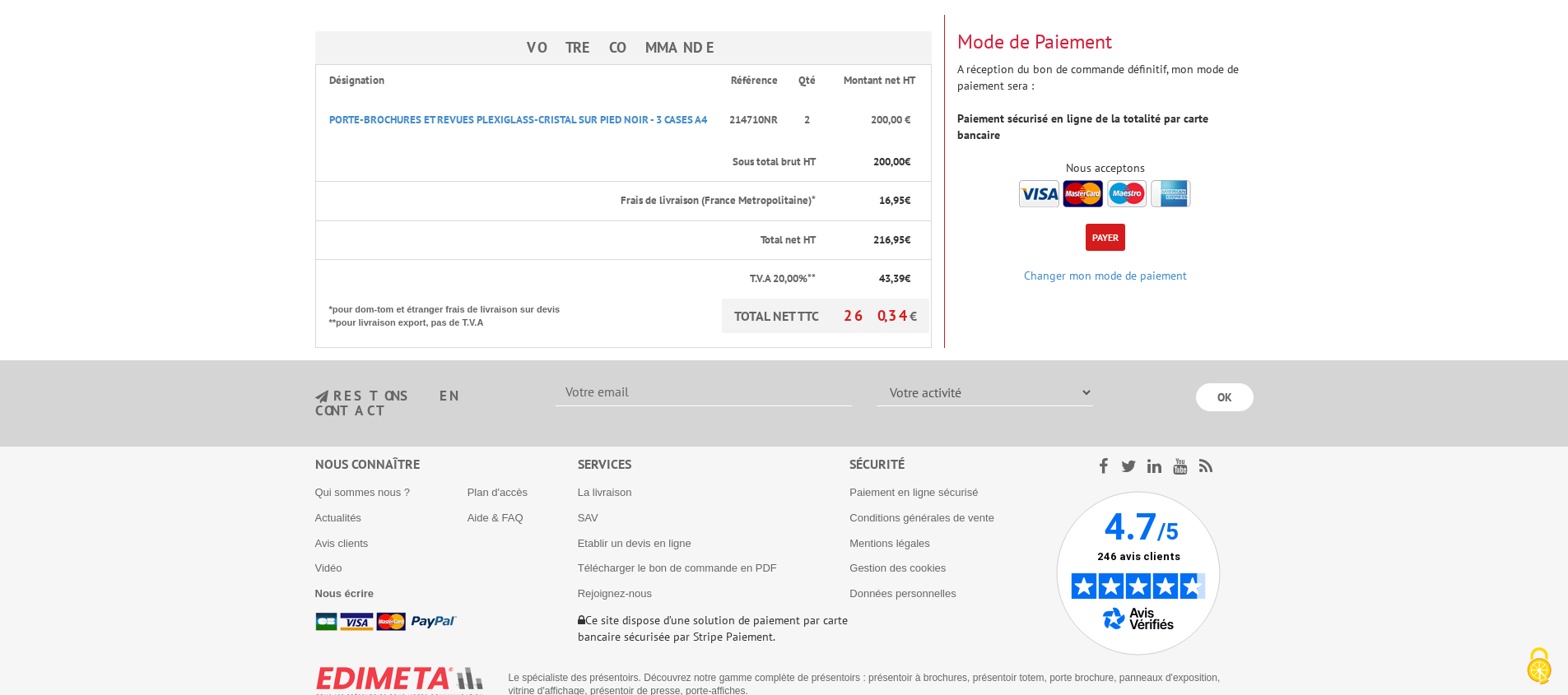
scroll to position [260, 0]
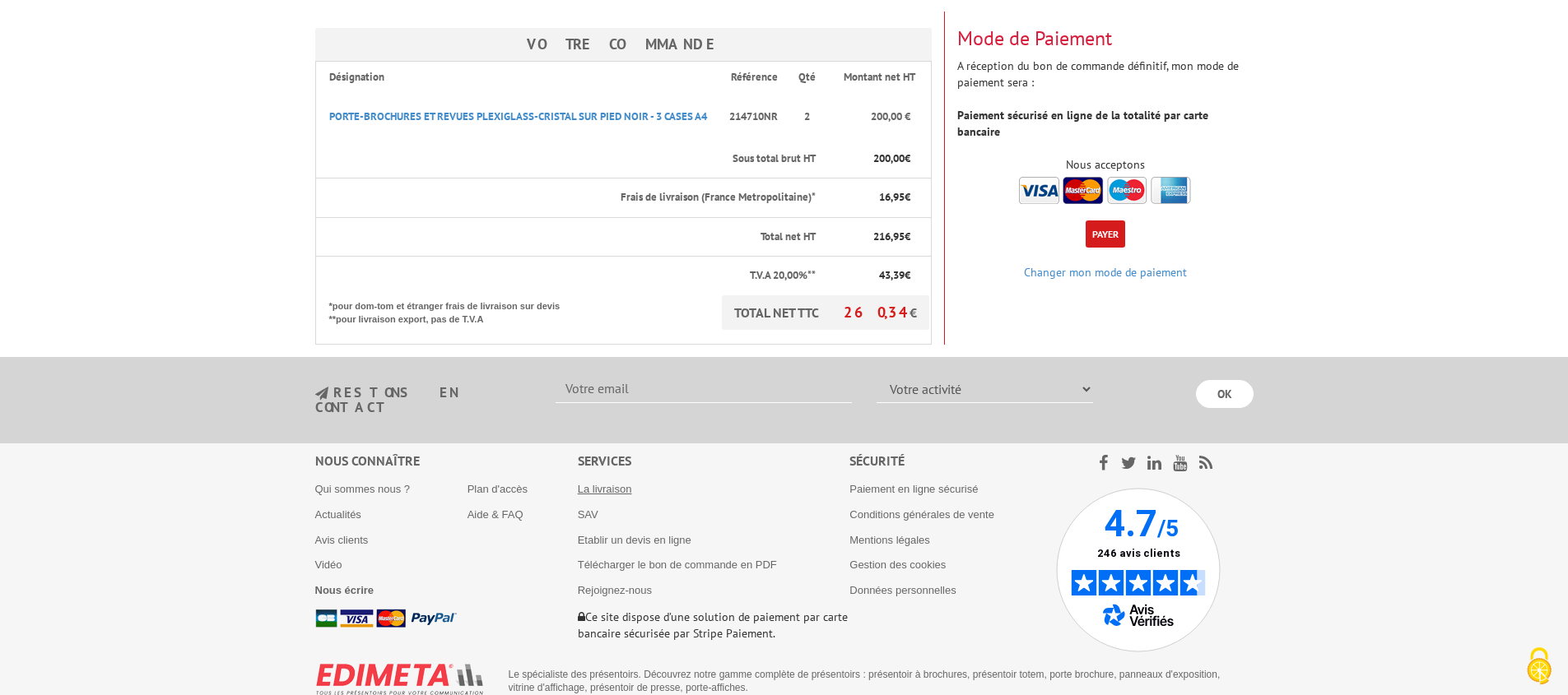
click at [611, 483] on link "La livraison" at bounding box center [605, 489] width 54 height 13
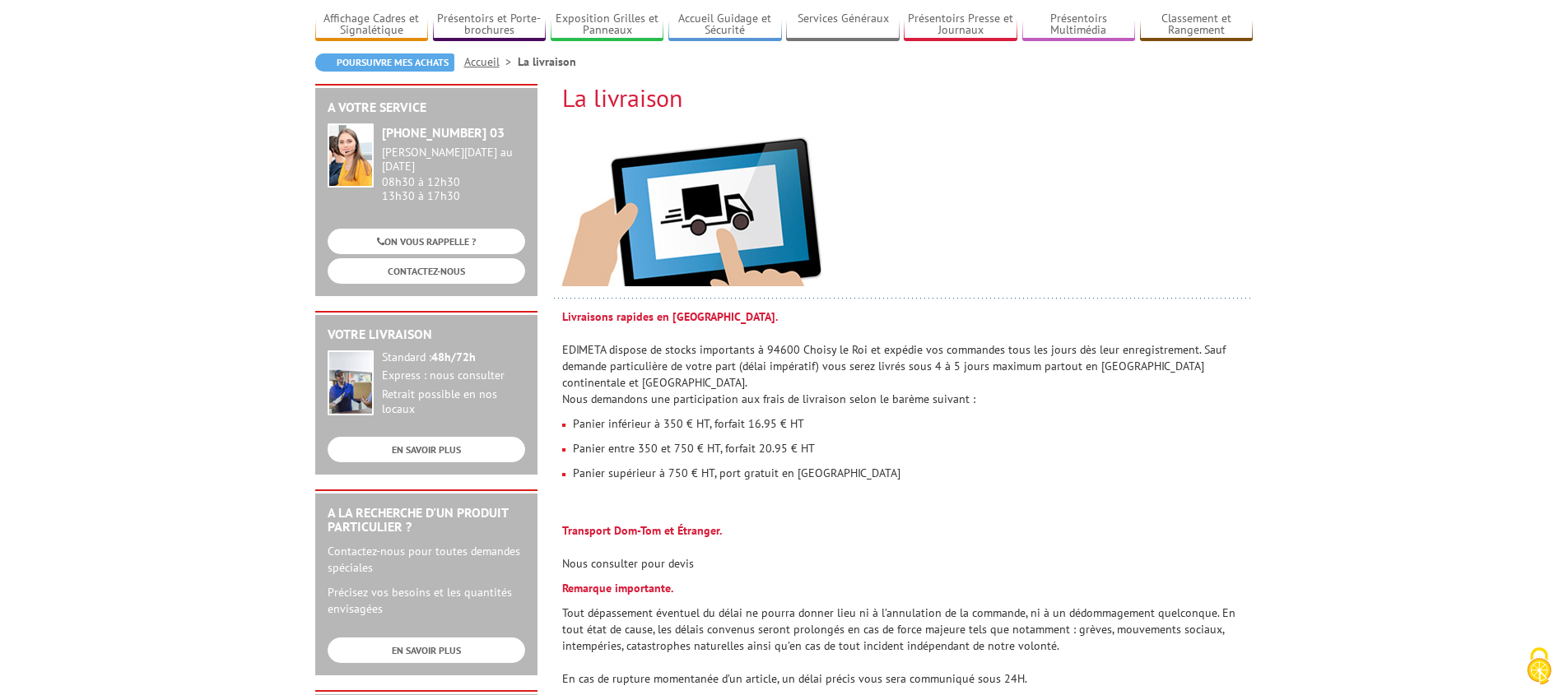
scroll to position [93, 0]
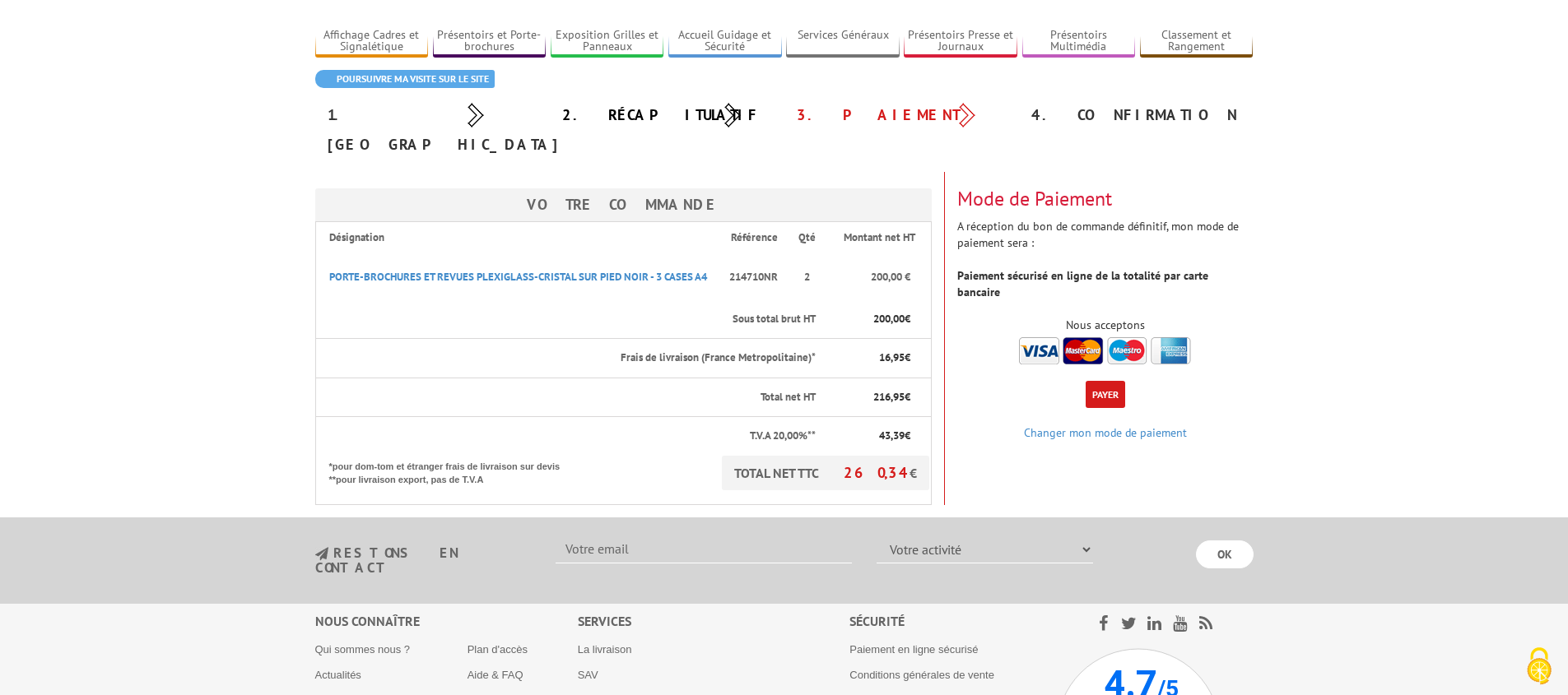
scroll to position [99, 0]
click at [1112, 382] on button "Payer" at bounding box center [1105, 395] width 40 height 27
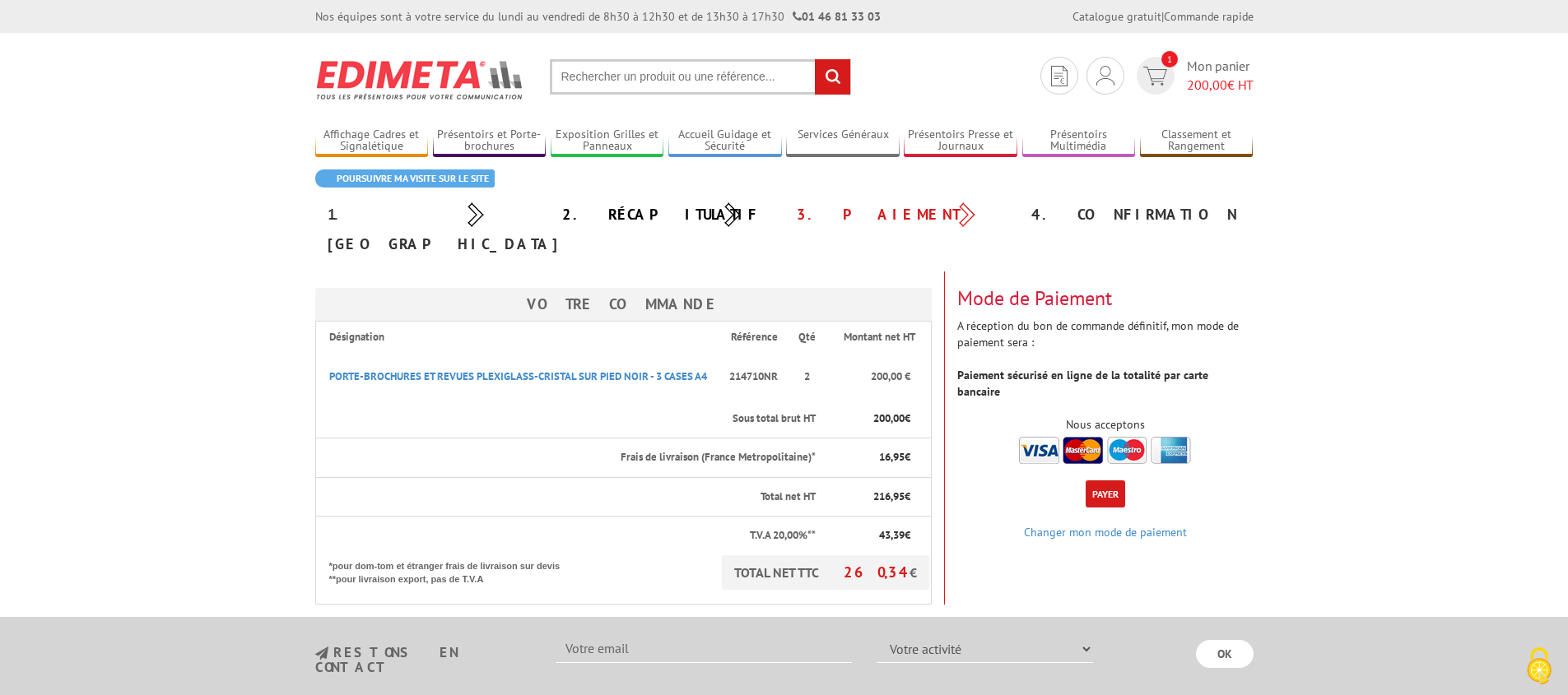
click at [345, 216] on div "1. [GEOGRAPHIC_DATA]" at bounding box center [432, 230] width 235 height 59
click at [1166, 67] on span "1" at bounding box center [1156, 75] width 38 height 38
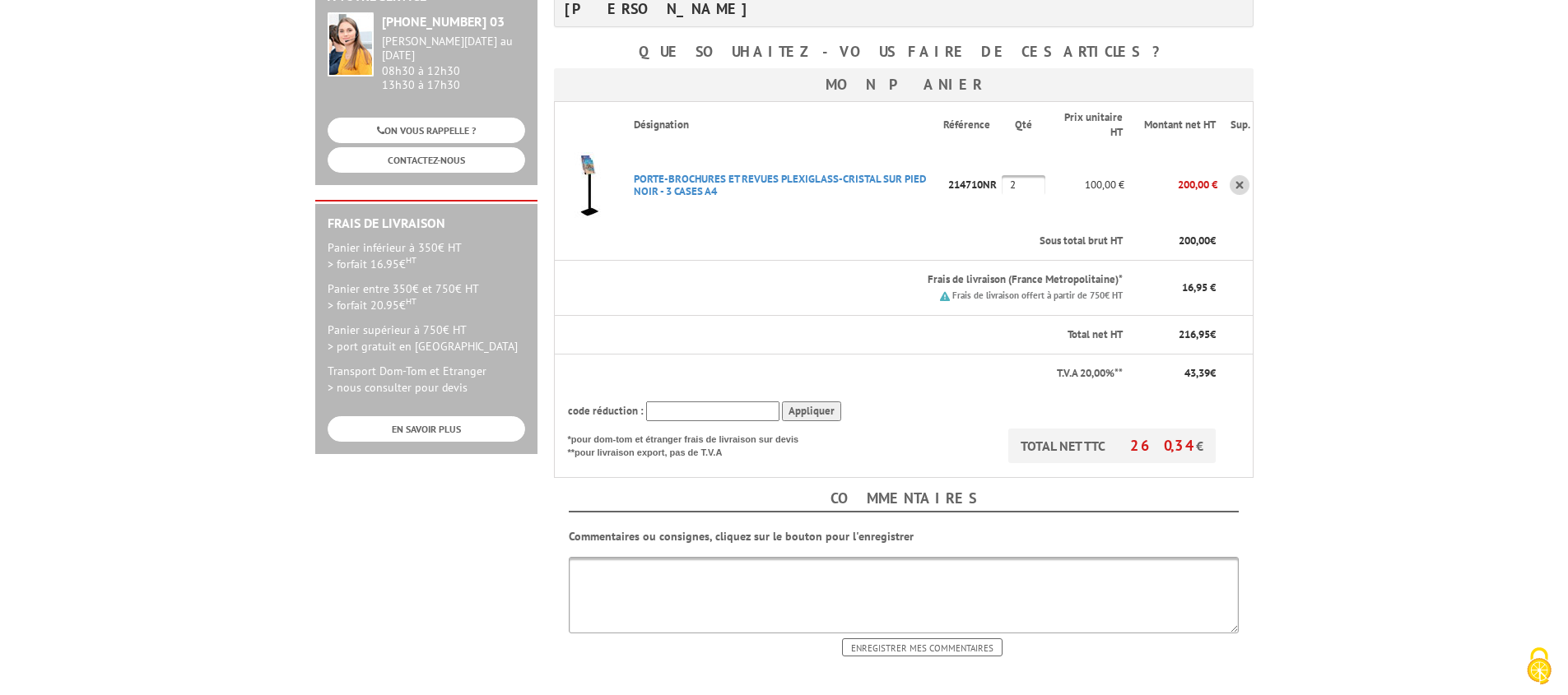
scroll to position [302, 0]
click at [601, 553] on textarea at bounding box center [903, 591] width 669 height 76
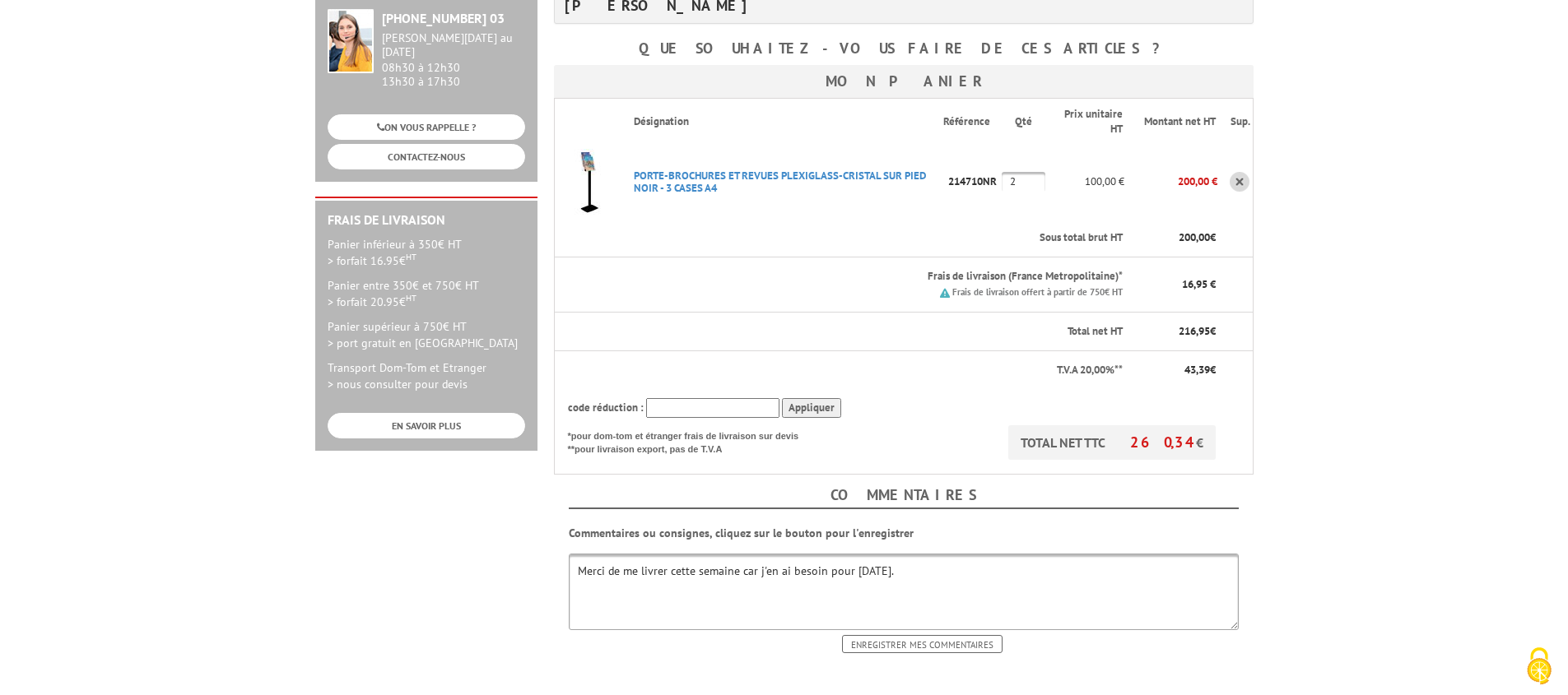
type textarea "Merci de me livrer cette semaine car j'en ai besoin pour [DATE]."
click at [917, 635] on input "Enregistrer mes commentaires" at bounding box center [922, 644] width 161 height 18
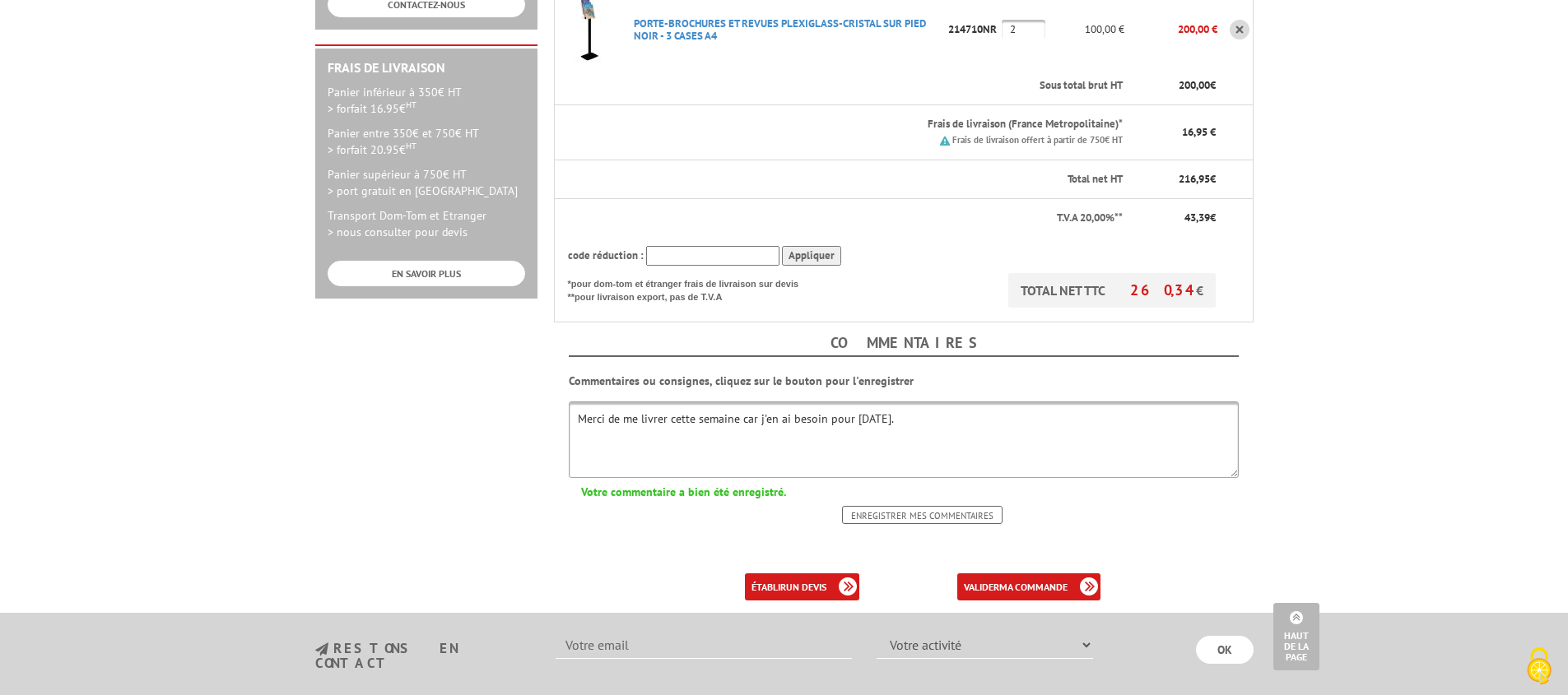
scroll to position [437, 0]
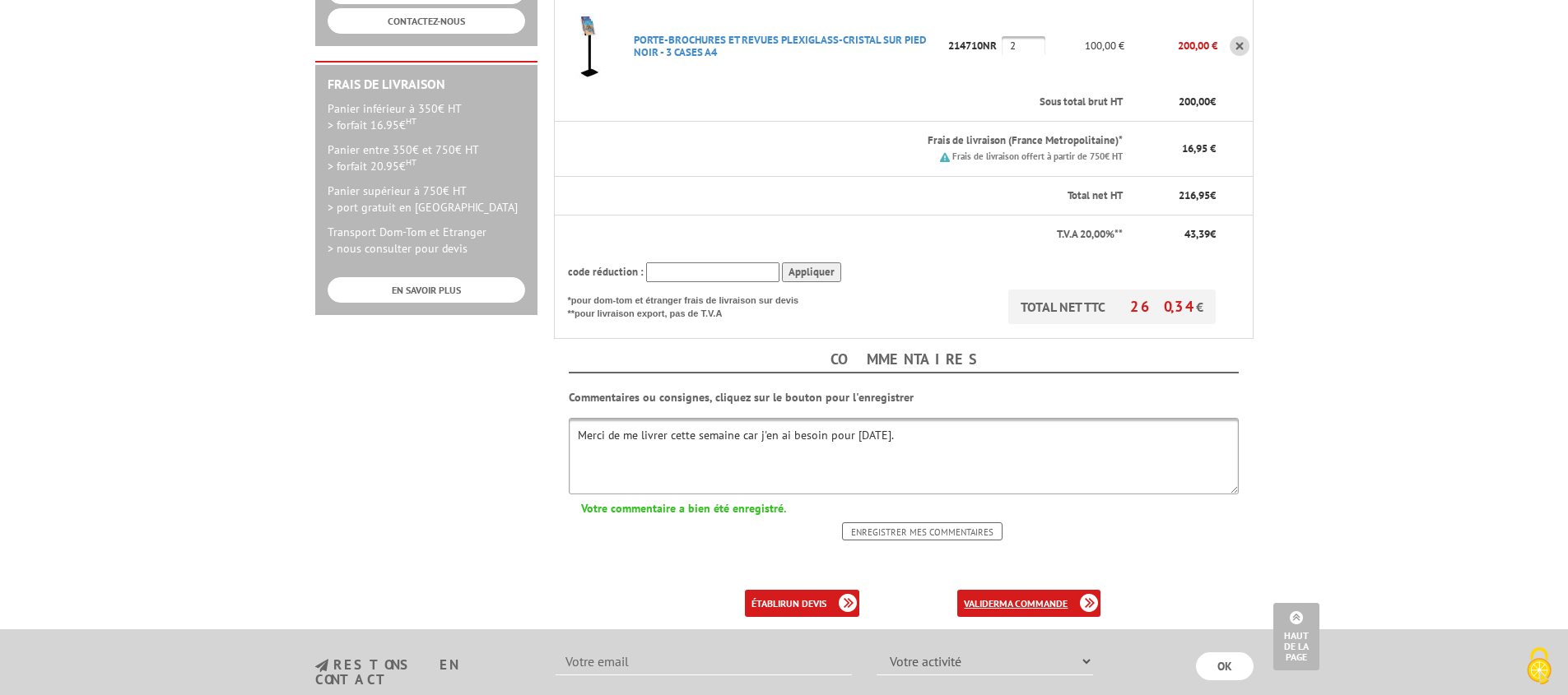
click at [1029, 597] on b "ma commande" at bounding box center [1033, 603] width 68 height 13
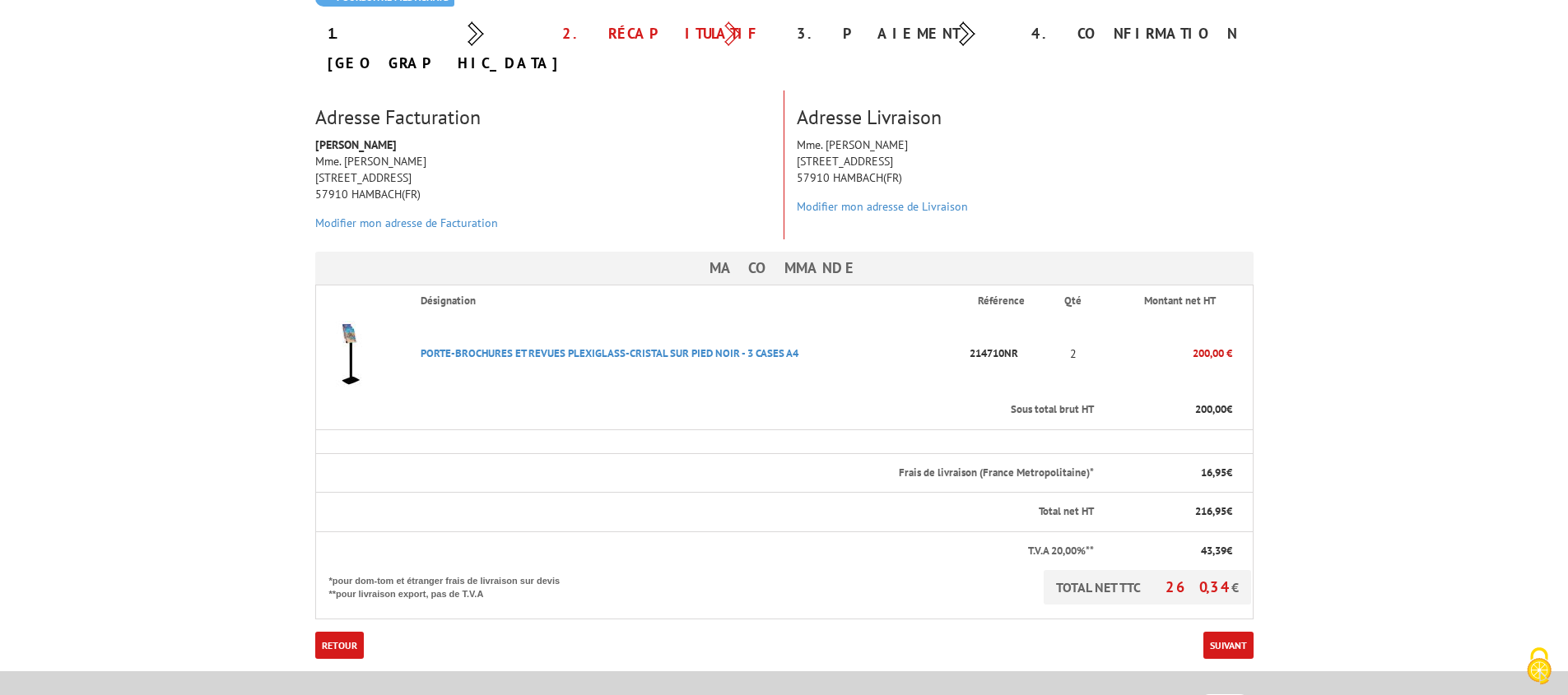
scroll to position [200, 0]
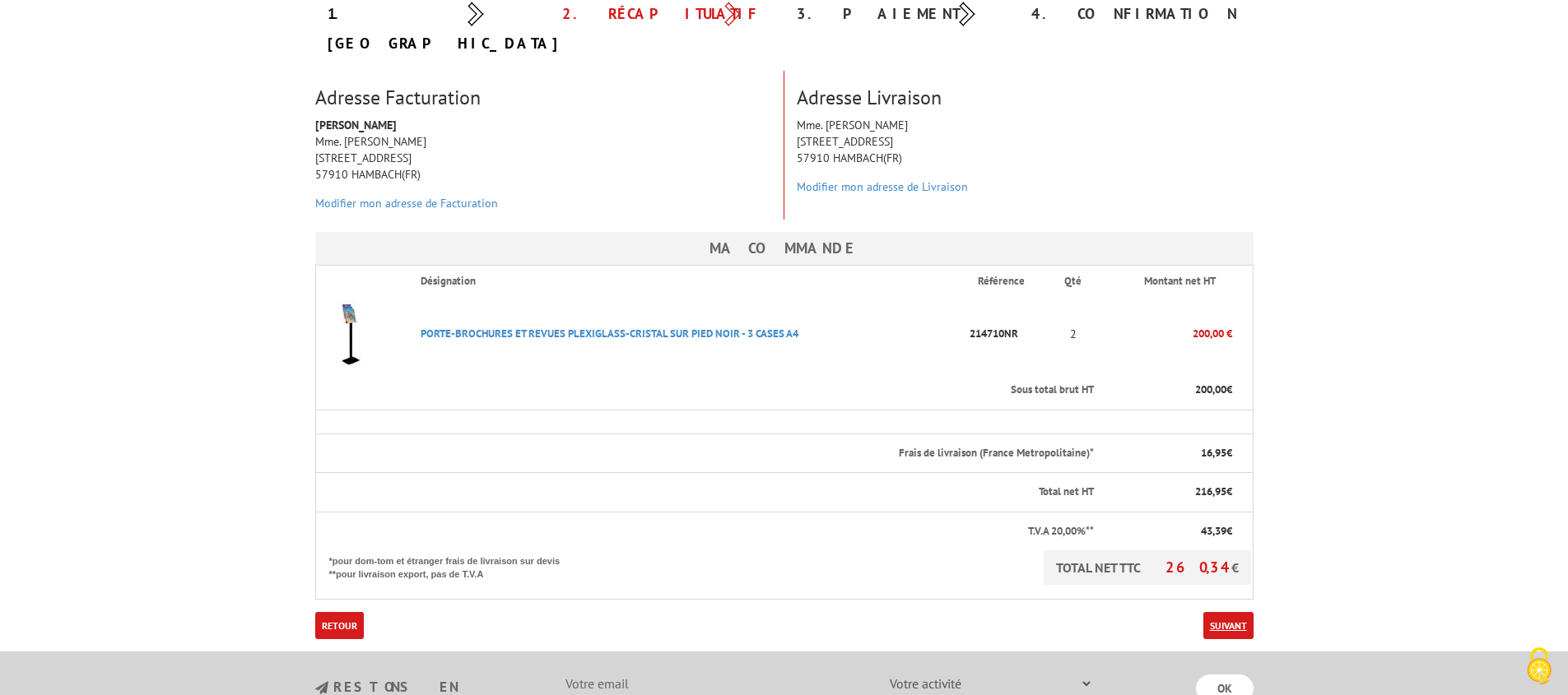
click at [1227, 611] on link "Suivant" at bounding box center [1228, 625] width 50 height 27
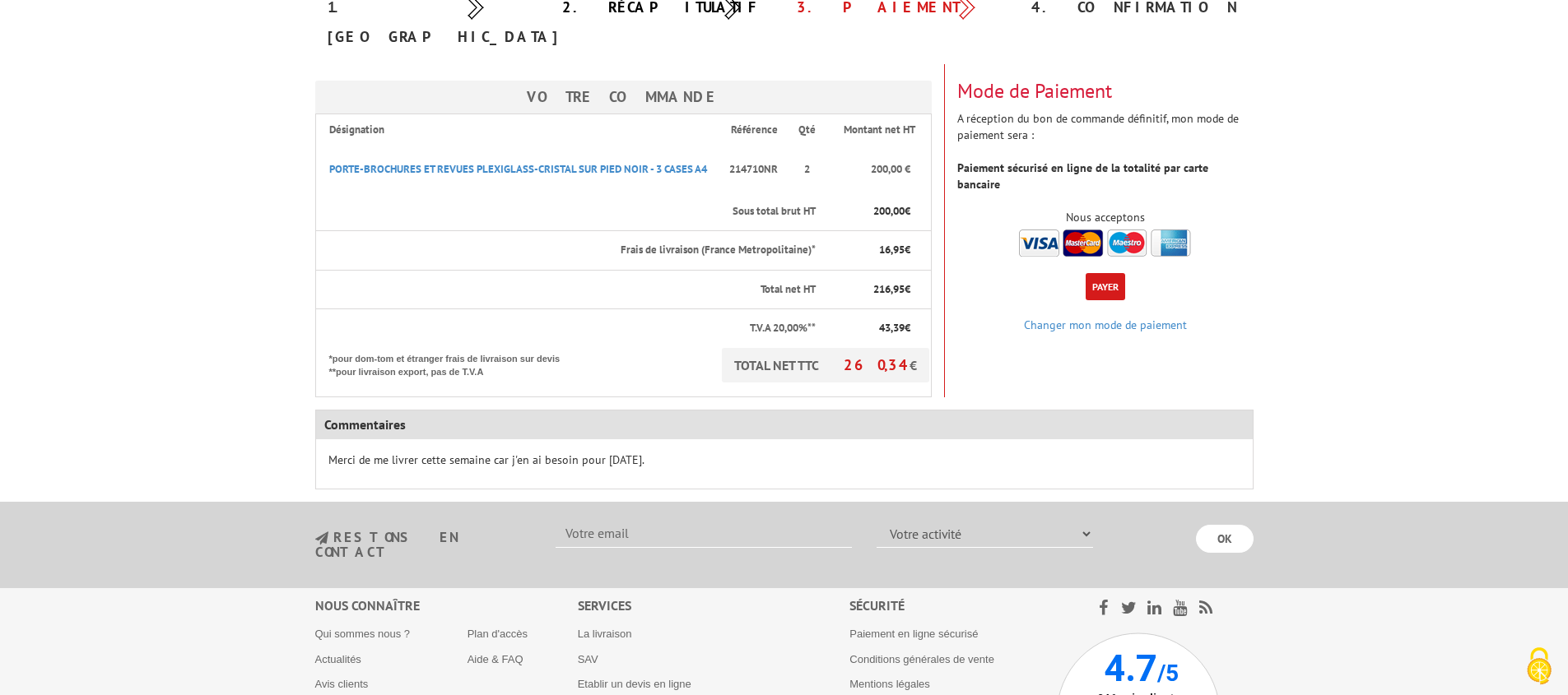
scroll to position [240, 0]
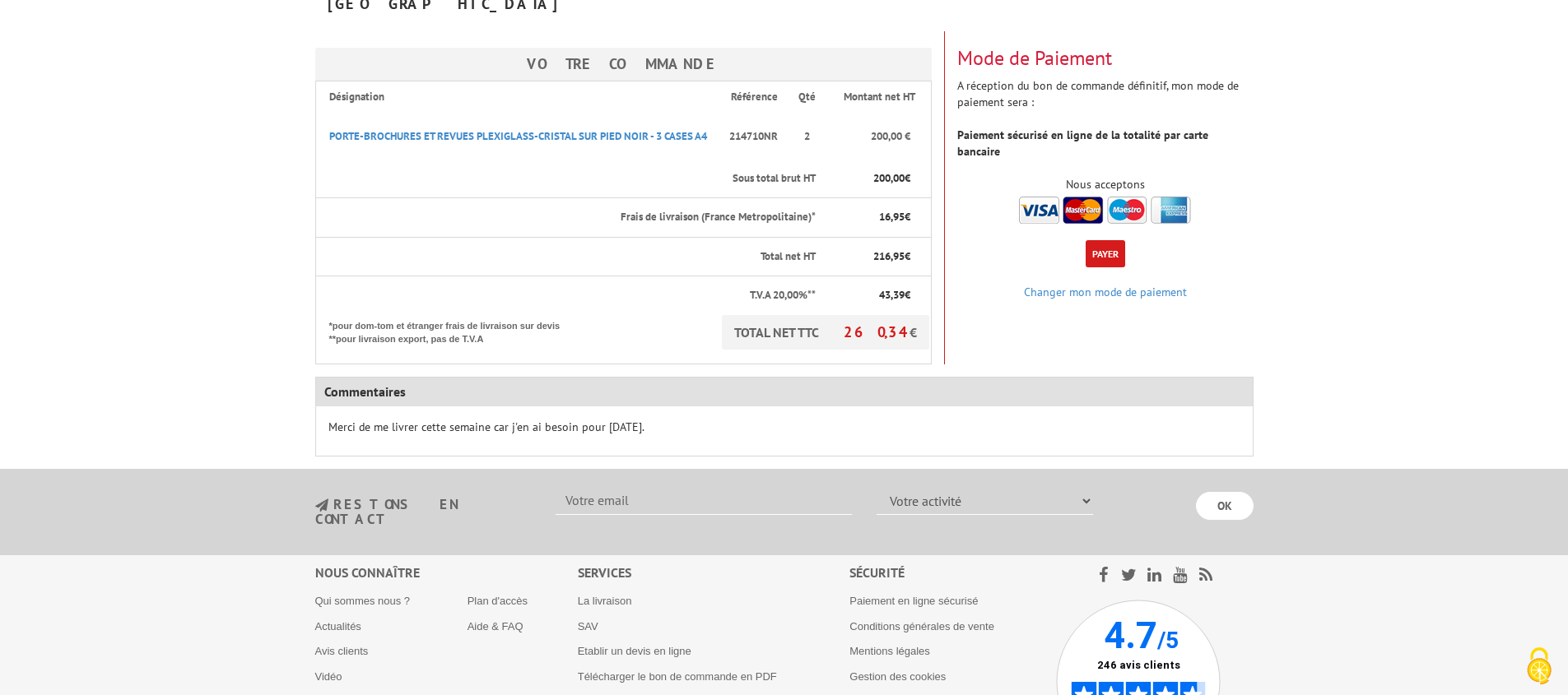
click at [1094, 240] on button "Payer" at bounding box center [1105, 253] width 40 height 27
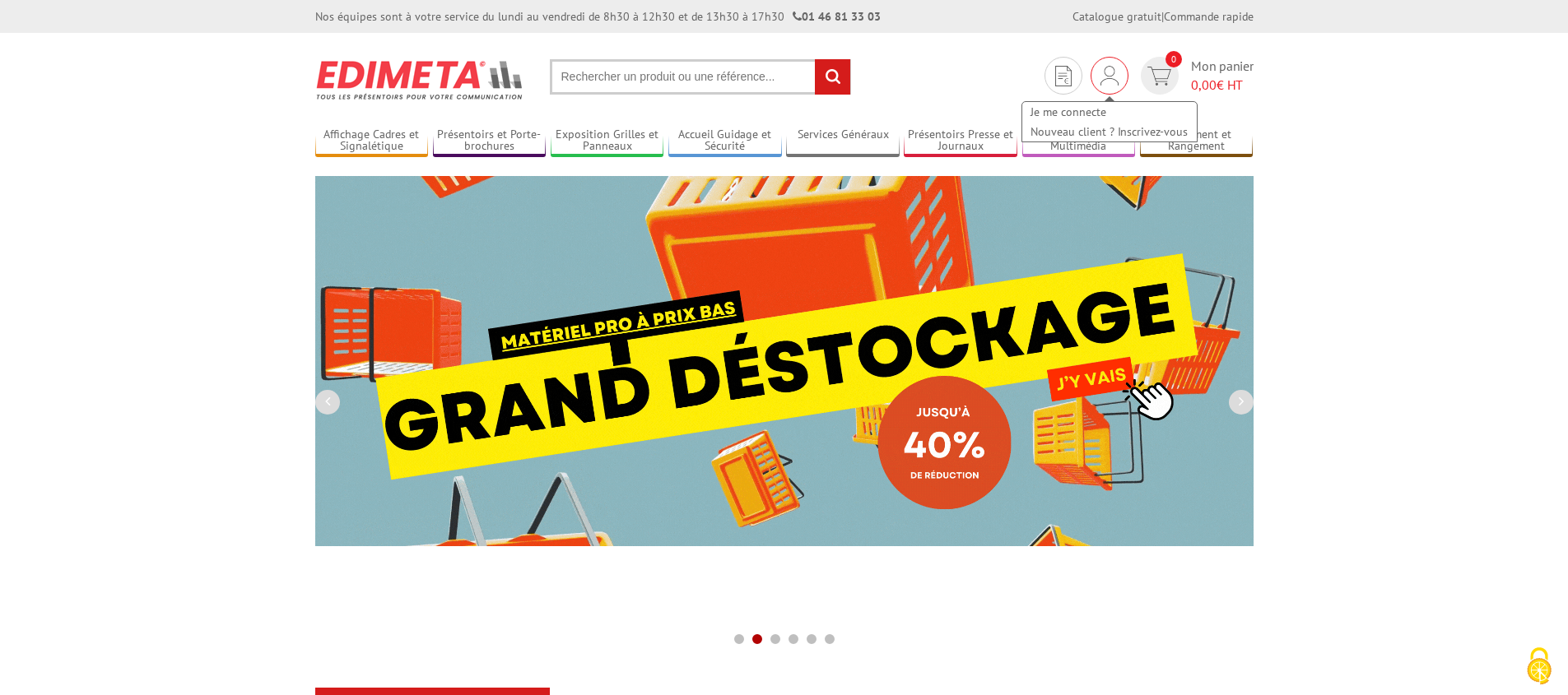
click at [1110, 80] on img at bounding box center [1109, 75] width 18 height 20
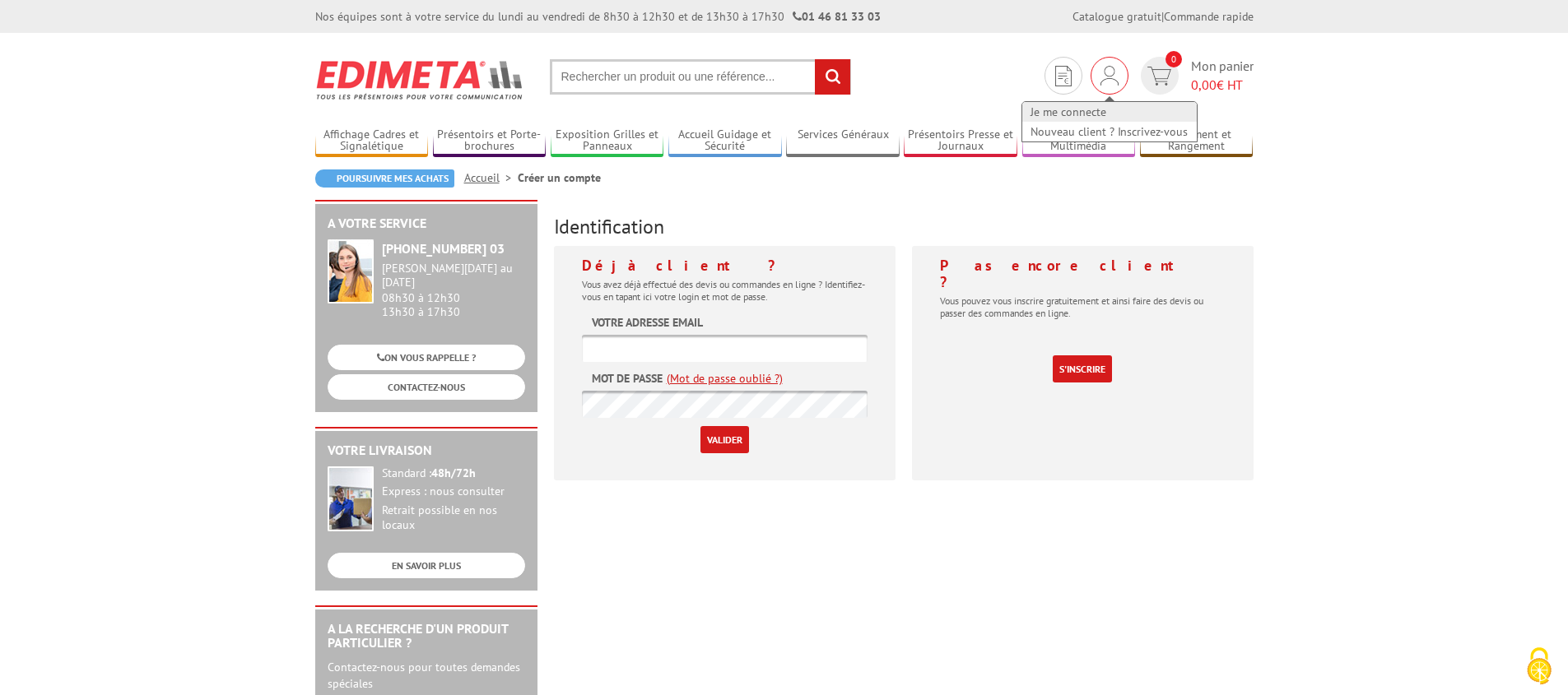
type input "[EMAIL_ADDRESS][DOMAIN_NAME]"
click at [1076, 112] on link "Je me connecte" at bounding box center [1109, 112] width 174 height 20
type input "christophe.schweitzer57@gmail.com"
click at [723, 443] on input "Valider" at bounding box center [724, 439] width 49 height 27
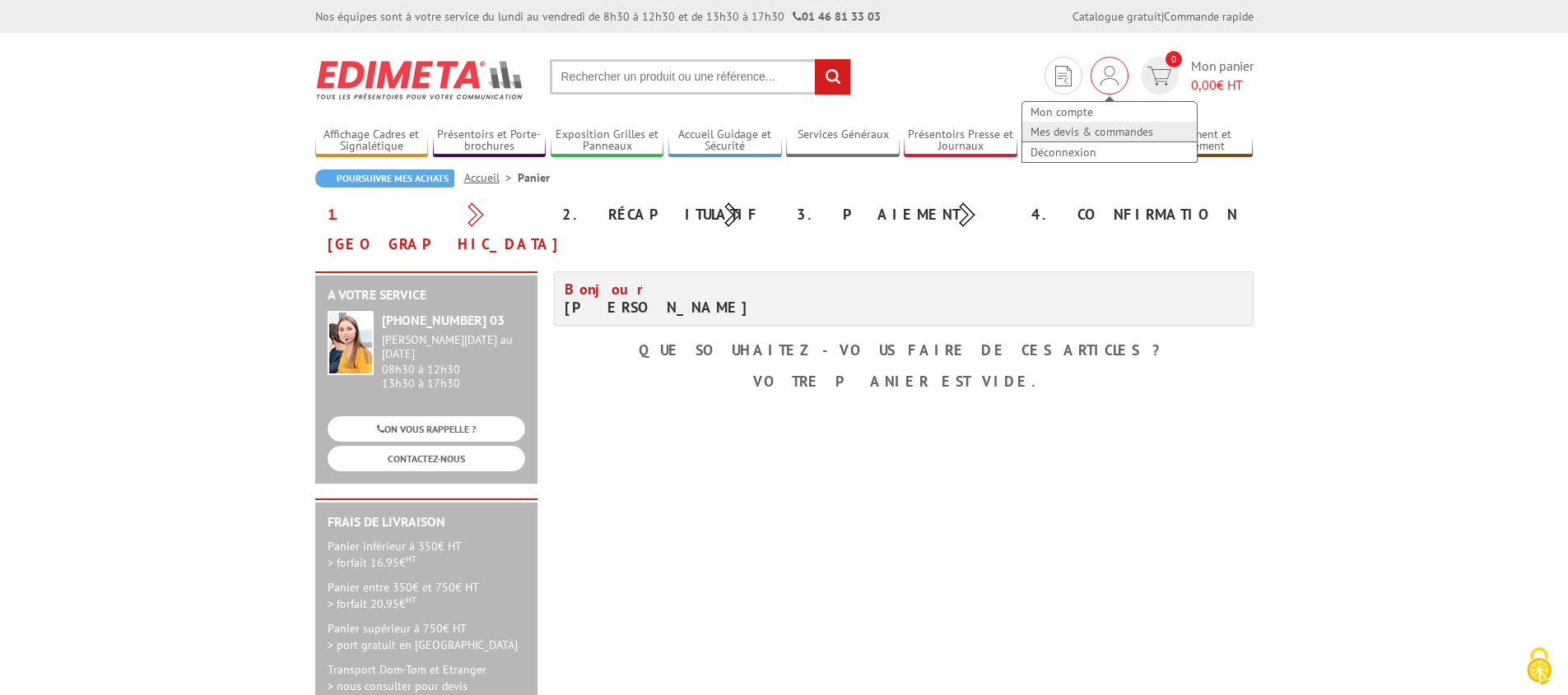
click at [1085, 127] on link "Mes devis & commandes" at bounding box center [1109, 132] width 174 height 20
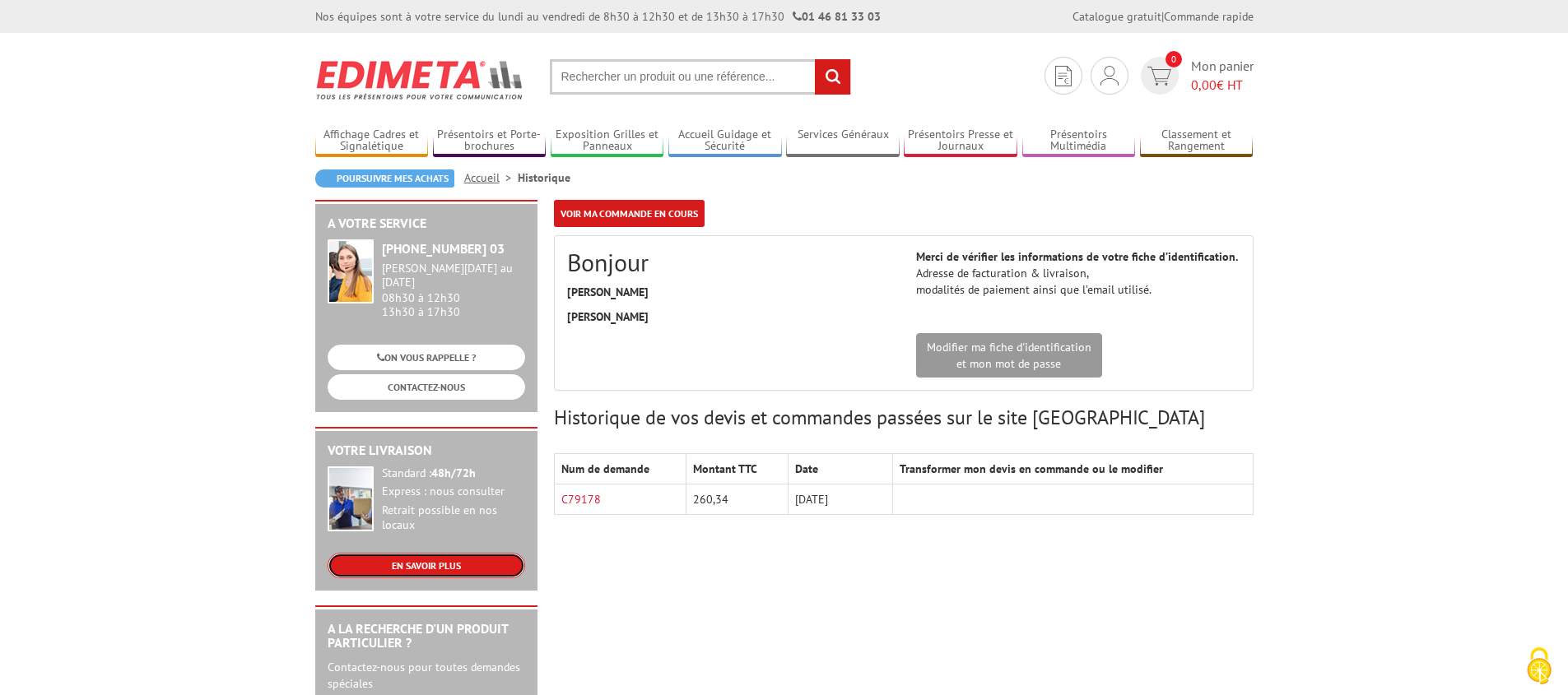
click at [408, 554] on link "EN SAVOIR PLUS" at bounding box center [426, 565] width 198 height 25
